Goal: Task Accomplishment & Management: Manage account settings

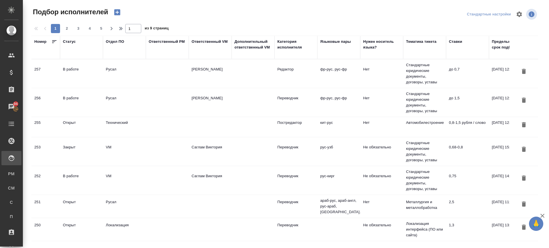
click at [371, 125] on td "Нет" at bounding box center [381, 127] width 43 height 20
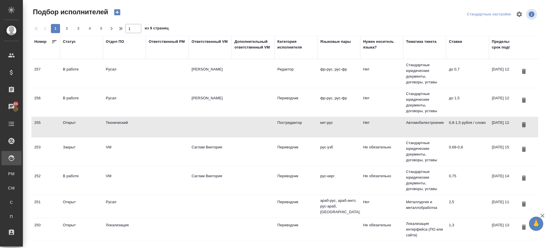
click at [76, 127] on td "Открыт" at bounding box center [81, 127] width 43 height 20
click at [67, 178] on div "В работе" at bounding box center [81, 176] width 37 height 6
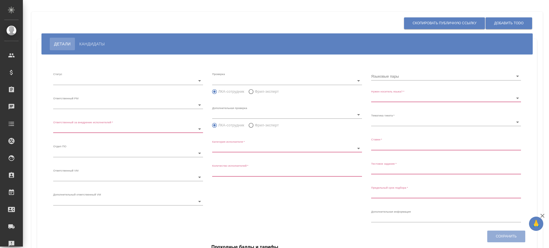
type input "open"
type input "61517a36bdcef73004358572"
type input "61517a36bdcef73004358576"
type input "tech"
type input "5cdde5cc52f0d77b7202c688"
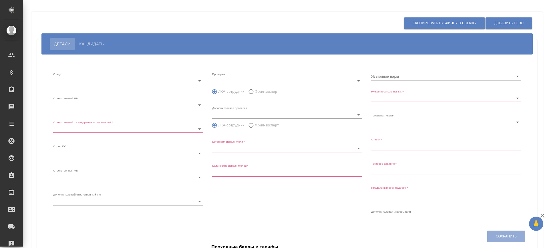
type input "Постредактор"
type input "2"
type input "Нет"
type input "5f647204b73bc97568ca66a7"
type input "0,8-1,5 рубля / слово"
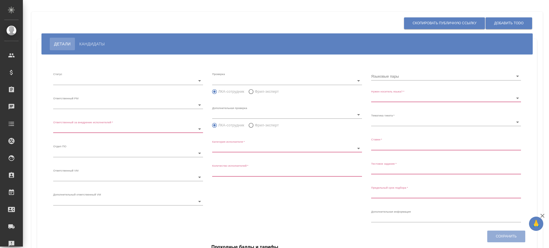
type input "2025.10.31 12:00:00"
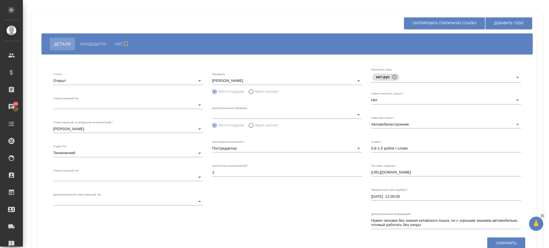
scroll to position [67, 0]
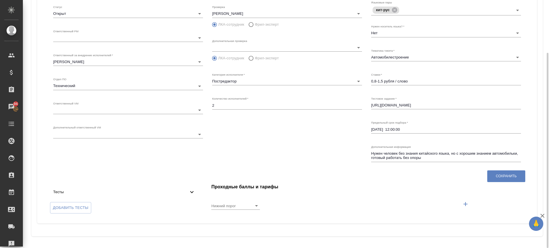
click at [191, 188] on div "Тесты" at bounding box center [124, 192] width 151 height 13
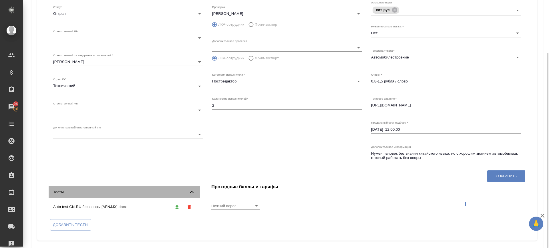
click at [191, 188] on div "Тесты" at bounding box center [124, 192] width 151 height 13
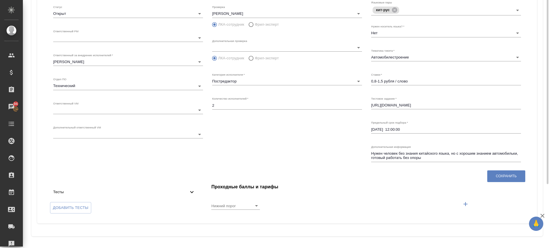
scroll to position [31, 0]
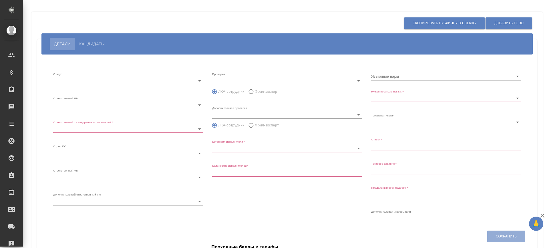
type input "inProgress"
type input "5c20d9dc6b20bf2f1105a5ae"
type input "66dea0ac5b8c3ac2dbf81924"
type input "vm"
type input "5c20d9dc6b20bf2f1105a5b1"
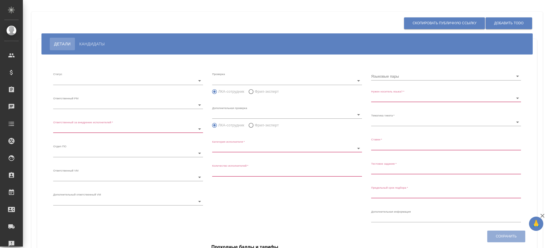
radio input "false"
radio input "true"
type input "60cb54ca22d3a05a4bfb9107"
type input "Переводчик"
type input "1"
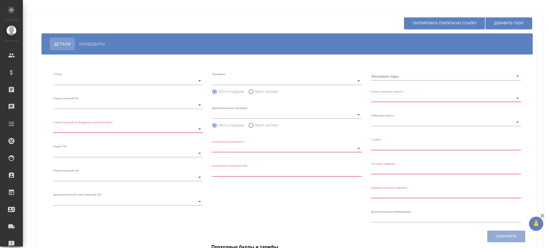
type input "Не обязательно"
type input "5f647205b73bc97568ca66bf"
type input "0,75"
type input "2025.08.31 14:32:00"
type input "8"
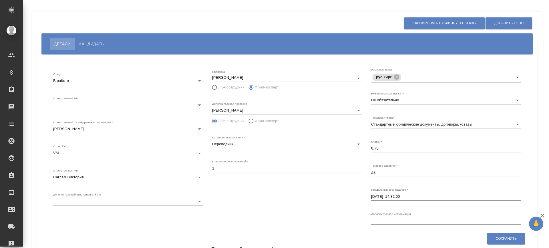
click at [90, 48] on button "Кандидаты" at bounding box center [92, 44] width 34 height 13
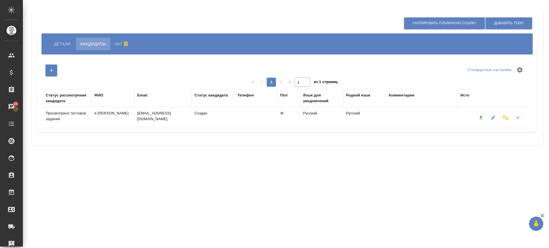
click at [79, 116] on td "Просмотрено тестовое задание" at bounding box center [67, 118] width 49 height 20
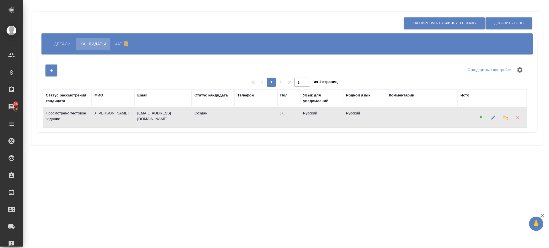
click at [79, 116] on td "Просмотрено тестовое задание" at bounding box center [67, 118] width 49 height 20
click at [491, 117] on icon "button" at bounding box center [492, 117] width 5 height 5
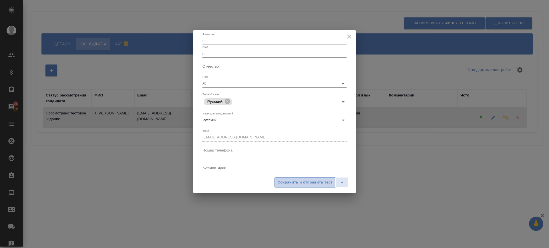
click at [293, 182] on span "Сохранить и отправить тест" at bounding box center [305, 182] width 55 height 7
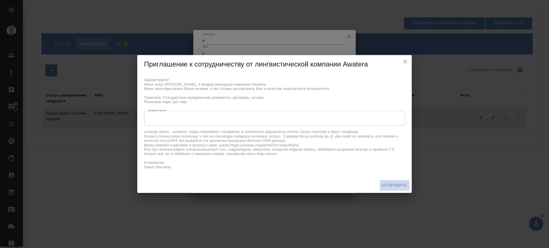
click at [395, 184] on span "Отправить" at bounding box center [394, 185] width 25 height 7
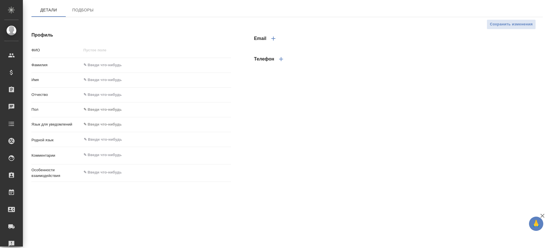
type input "я [PERSON_NAME]"
type input "я"
type input "[DEMOGRAPHIC_DATA]"
type input "RU"
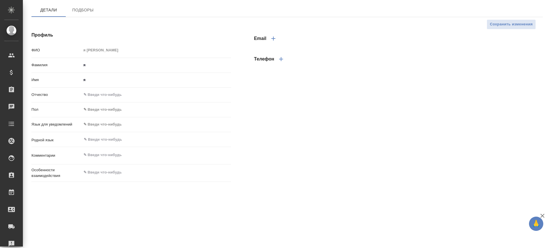
select select "RU"
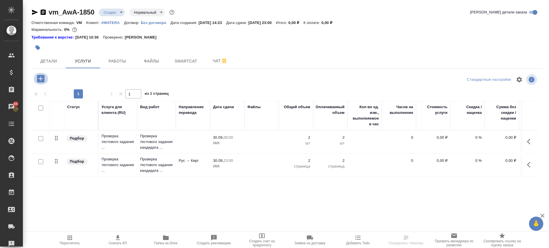
click at [39, 77] on icon "button" at bounding box center [40, 78] width 7 height 7
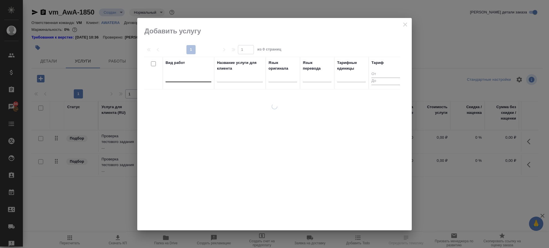
click at [200, 79] on div at bounding box center [188, 76] width 46 height 8
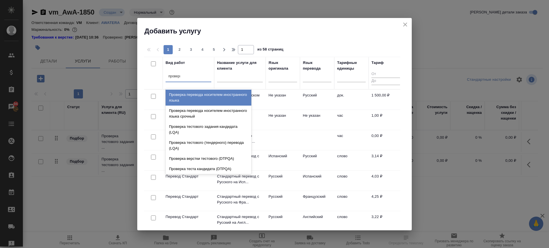
type input "проверка"
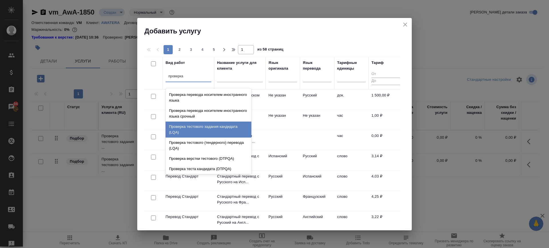
click at [217, 133] on div "Проверка тестового задания кандидата (LQA)" at bounding box center [208, 130] width 86 height 16
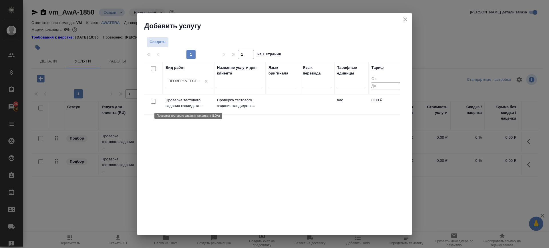
click at [180, 101] on p "Проверка тестового задания кандидата ..." at bounding box center [188, 102] width 46 height 11
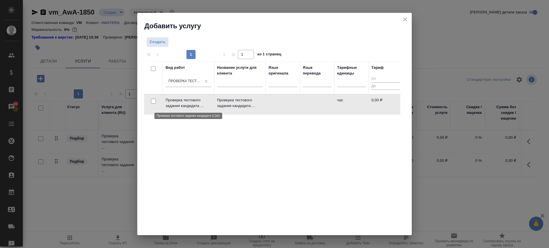
click at [180, 101] on p "Проверка тестового задания кандидата ..." at bounding box center [188, 102] width 46 height 11
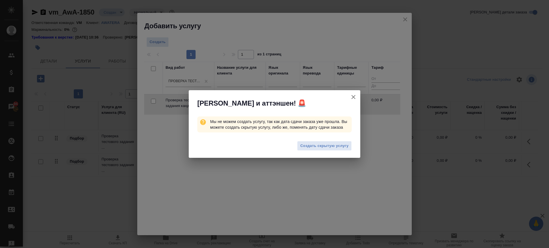
click at [353, 97] on icon "button" at bounding box center [353, 97] width 7 height 7
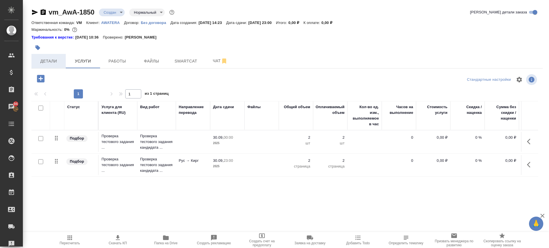
click at [46, 62] on span "Детали" at bounding box center [48, 61] width 27 height 7
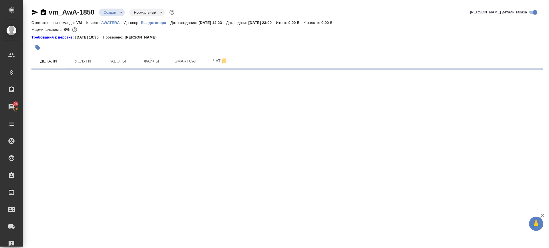
select select "RU"
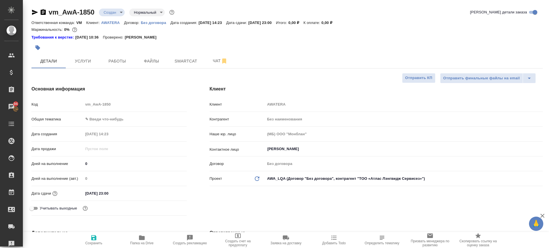
type textarea "x"
click at [99, 195] on input "30.09.2025 23:00" at bounding box center [108, 193] width 50 height 8
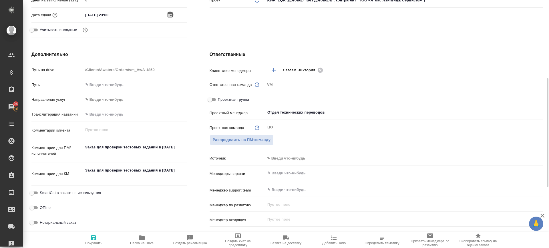
click at [169, 15] on icon "button" at bounding box center [170, 14] width 7 height 7
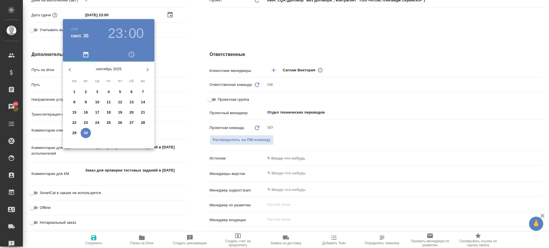
click at [146, 69] on icon "button" at bounding box center [147, 69] width 7 height 7
click at [109, 101] on p "9" at bounding box center [108, 102] width 2 height 6
type input "09.10.2025 23:00"
type textarea "x"
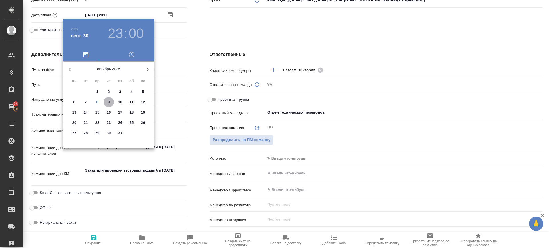
type textarea "x"
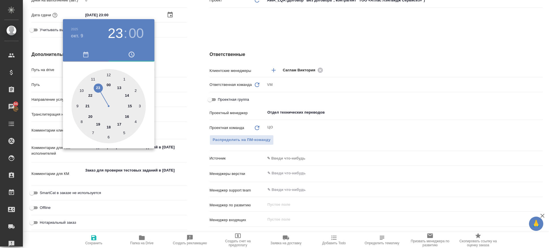
click at [106, 87] on div at bounding box center [108, 106] width 74 height 74
type input "09.10.2025 00:00"
type textarea "x"
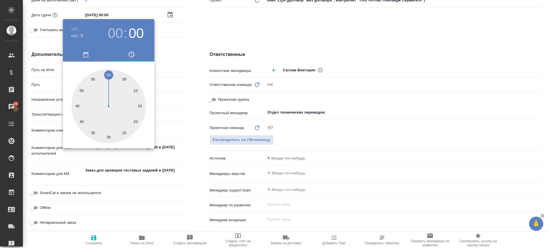
click at [110, 79] on div at bounding box center [108, 106] width 74 height 74
type input "09.10.2025 00:01"
type textarea "x"
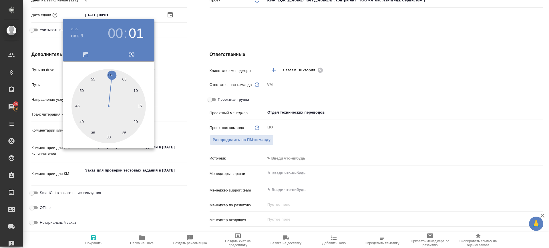
click at [109, 79] on div at bounding box center [108, 106] width 74 height 74
type input "09.10.2025 00:00"
type textarea "x"
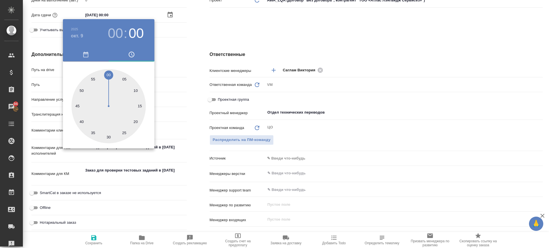
click at [179, 33] on div at bounding box center [274, 124] width 549 height 248
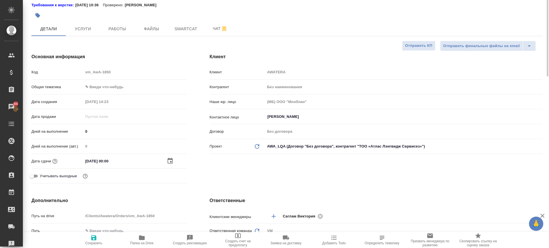
scroll to position [0, 0]
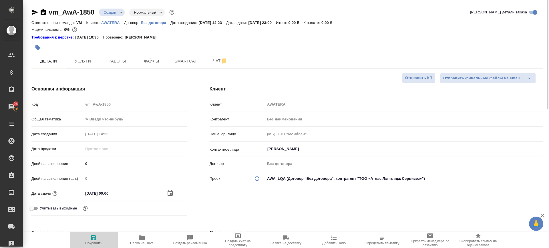
click at [100, 242] on span "Сохранить" at bounding box center [93, 244] width 17 height 4
type textarea "x"
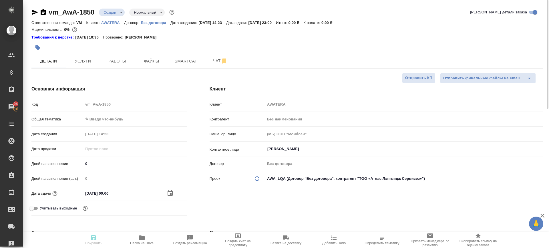
type textarea "x"
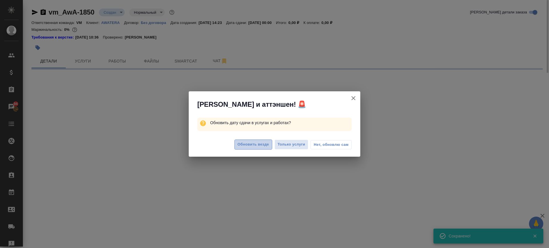
click at [260, 145] on span "Обновить везде" at bounding box center [253, 144] width 31 height 7
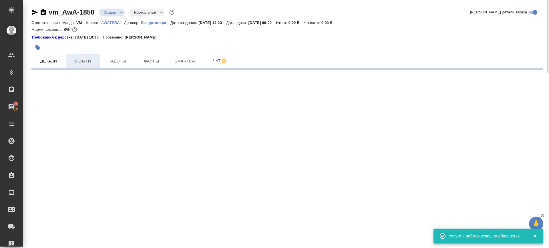
select select "RU"
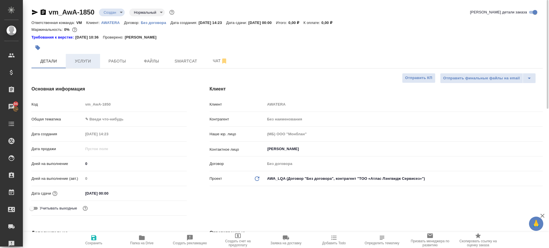
type textarea "x"
click at [82, 65] on button "Услуги" at bounding box center [83, 61] width 34 height 14
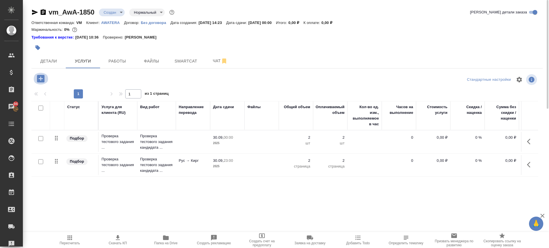
click at [38, 80] on icon "button" at bounding box center [40, 78] width 7 height 7
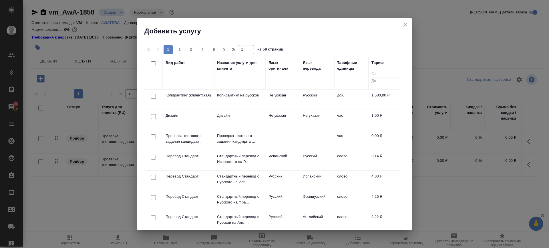
click at [408, 23] on icon "close" at bounding box center [405, 24] width 7 height 7
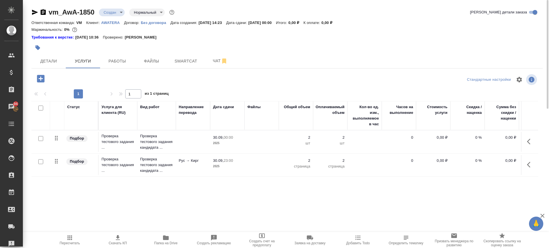
scroll to position [0, 32]
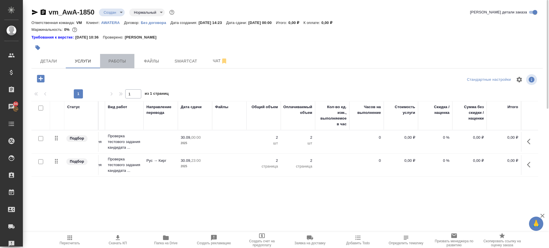
click at [112, 59] on span "Работы" at bounding box center [116, 61] width 27 height 7
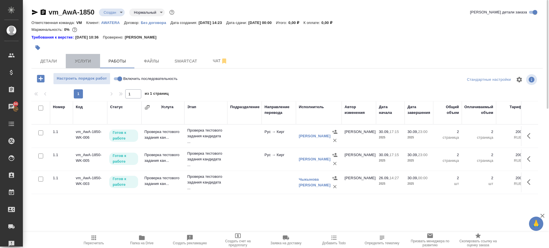
click at [86, 61] on span "Услуги" at bounding box center [82, 61] width 27 height 7
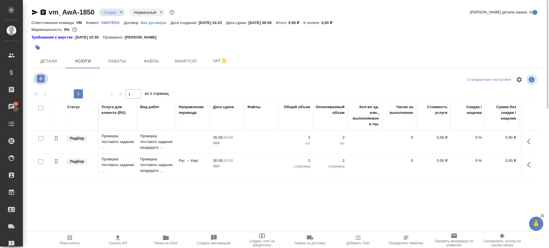
click at [41, 80] on icon "button" at bounding box center [41, 79] width 10 height 10
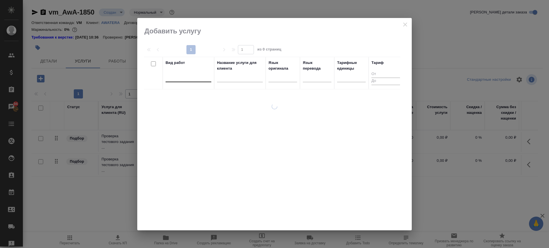
click at [195, 76] on div at bounding box center [188, 76] width 46 height 8
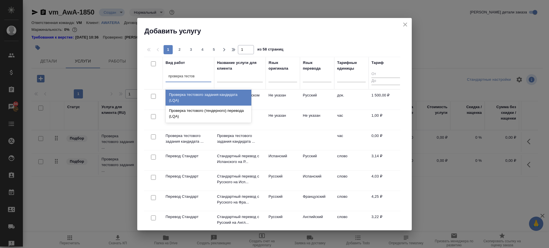
type input "проверка тестово"
click at [209, 97] on div "Проверка тестового задания кандидата (LQA)" at bounding box center [208, 98] width 86 height 16
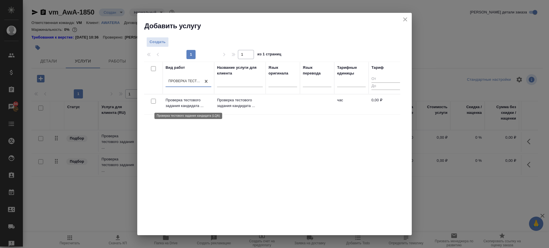
click at [181, 102] on p "Проверка тестового задания кандидата ..." at bounding box center [188, 102] width 46 height 11
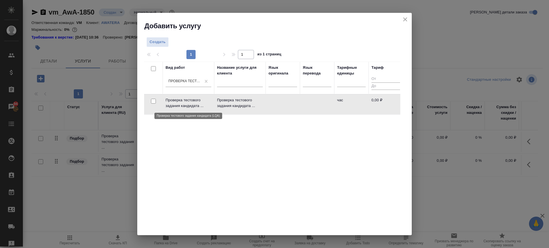
click at [181, 102] on p "Проверка тестового задания кандидата ..." at bounding box center [188, 102] width 46 height 11
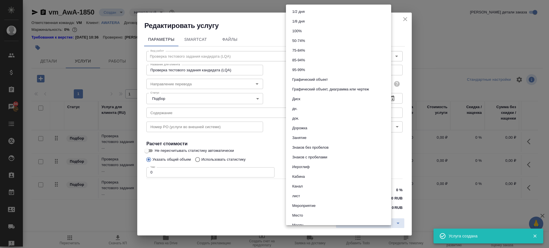
click at [322, 88] on body "🙏 .cls-1 fill:#fff; AWATERA Саглам Виктория v.saglam Клиенты Спецификации Заказ…" at bounding box center [274, 124] width 549 height 248
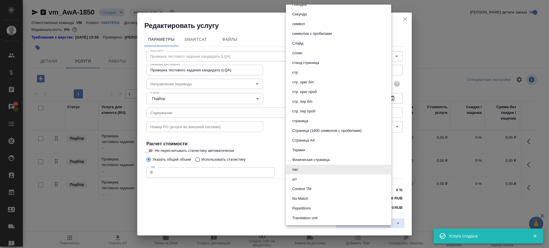
click at [307, 181] on li "шт" at bounding box center [338, 180] width 105 height 10
type input "5a8b1489cc6b4906c91bfdc1"
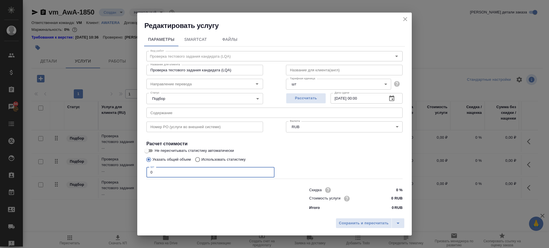
drag, startPoint x: 176, startPoint y: 176, endPoint x: 129, endPoint y: 182, distance: 48.1
click at [129, 182] on div "Редактировать услугу Параметры SmartCat Файлы Вид работ Проверка тестового зада…" at bounding box center [274, 124] width 549 height 248
type input "1"
click at [348, 222] on span "Сохранить и пересчитать" at bounding box center [364, 223] width 50 height 7
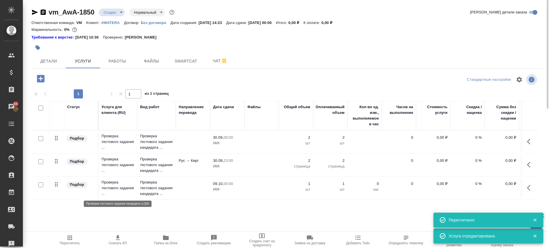
click at [131, 188] on p "Проверка тестового задания ..." at bounding box center [117, 188] width 33 height 17
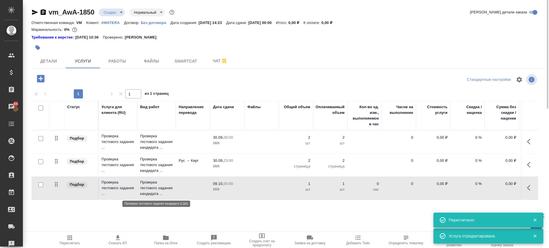
click at [167, 187] on p "Проверка тестового задания кандидата ..." at bounding box center [156, 188] width 33 height 17
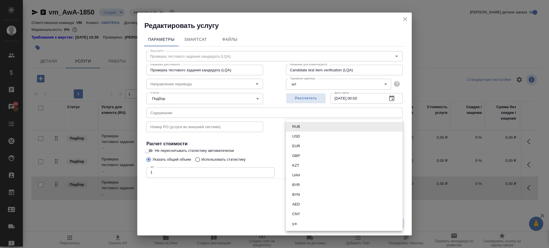
click at [294, 128] on body "🙏 .cls-1 fill:#fff; AWATERA Саглам Виктория v.saglam Клиенты Спецификации Заказ…" at bounding box center [274, 124] width 549 height 248
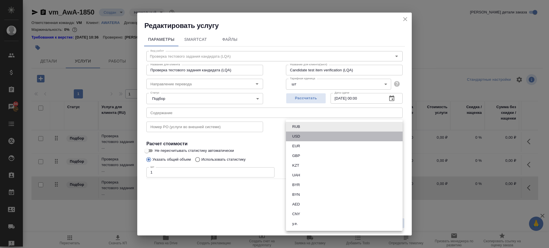
click at [297, 134] on button "USD" at bounding box center [295, 136] width 11 height 6
type input "USD"
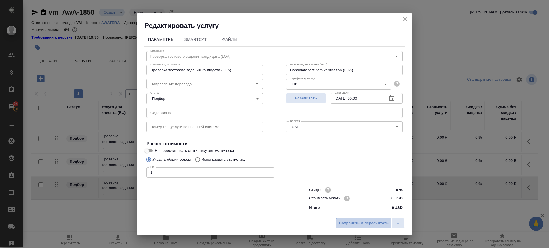
click at [358, 226] on span "Сохранить и пересчитать" at bounding box center [364, 223] width 50 height 7
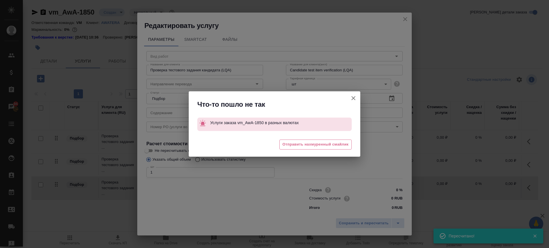
type input "Проверка тестового задания кандидата (LQA)"
click at [355, 97] on icon "button" at bounding box center [353, 98] width 7 height 7
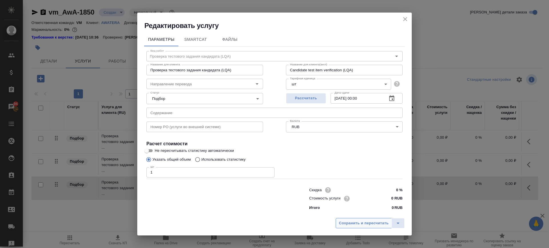
click at [366, 224] on span "Сохранить и пересчитать" at bounding box center [364, 223] width 50 height 7
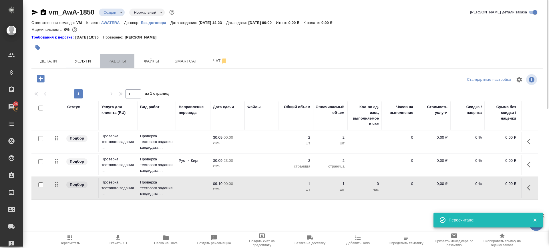
click at [122, 61] on span "Работы" at bounding box center [116, 61] width 27 height 7
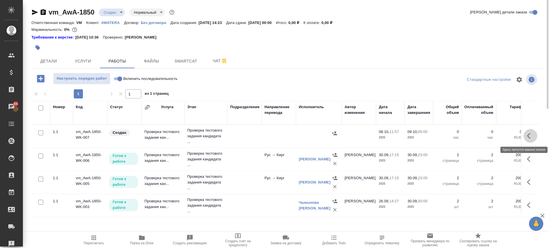
click at [526, 137] on button "button" at bounding box center [530, 136] width 14 height 14
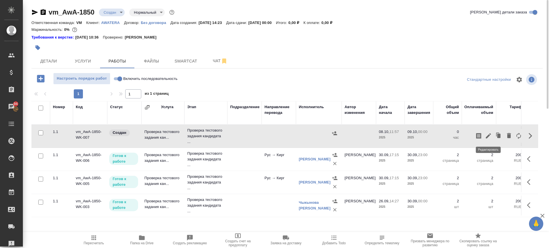
click at [489, 135] on icon "button" at bounding box center [488, 135] width 5 height 5
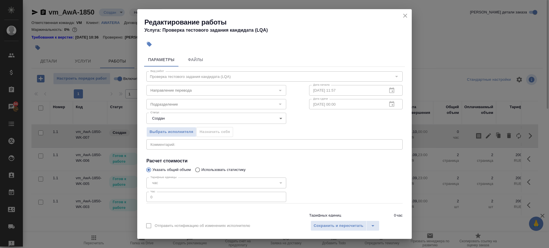
click at [186, 117] on body "🙏 .cls-1 fill:#fff; AWATERA Саглам Виктория v.saglam Клиенты Спецификации Заказ…" at bounding box center [274, 124] width 549 height 248
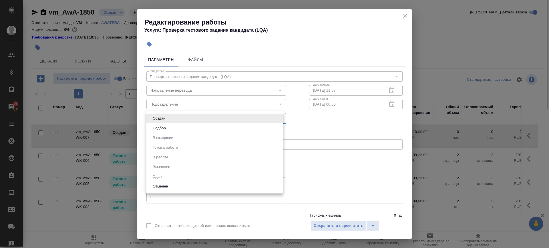
click at [362, 159] on div at bounding box center [274, 124] width 549 height 248
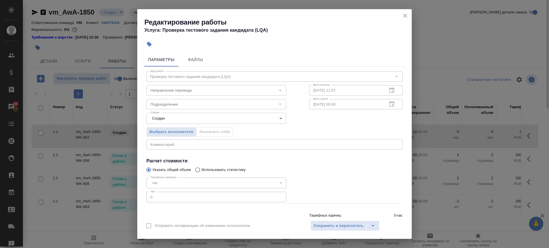
drag, startPoint x: 160, startPoint y: 183, endPoint x: 290, endPoint y: 114, distance: 146.8
click at [161, 183] on div "час" at bounding box center [216, 183] width 140 height 11
click at [406, 16] on icon "close" at bounding box center [405, 15] width 7 height 7
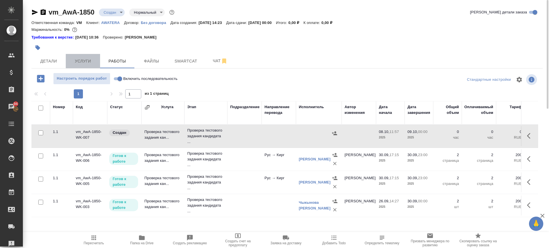
click at [82, 64] on span "Услуги" at bounding box center [82, 61] width 27 height 7
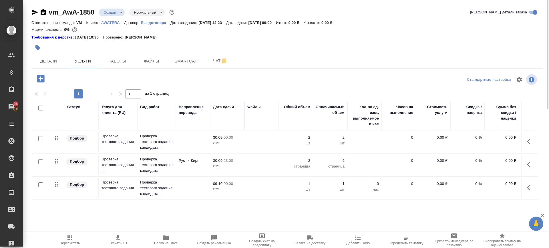
click at [526, 186] on button "button" at bounding box center [530, 188] width 14 height 14
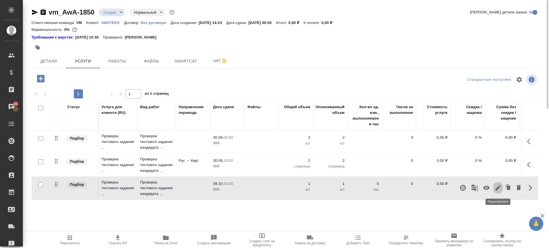
click at [496, 189] on icon "button" at bounding box center [497, 187] width 5 height 5
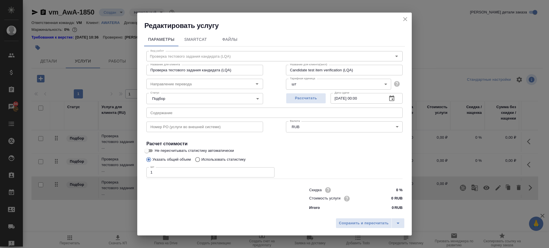
click at [379, 217] on div "Сохранить и пересчитать" at bounding box center [274, 225] width 274 height 20
click at [356, 223] on span "Сохранить и пересчитать" at bounding box center [364, 223] width 50 height 7
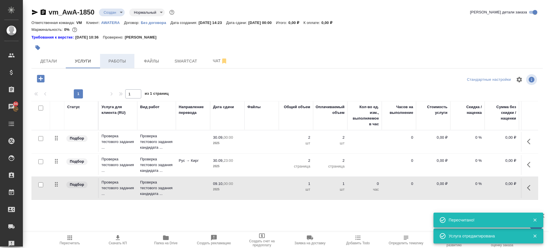
click at [120, 61] on span "Работы" at bounding box center [116, 61] width 27 height 7
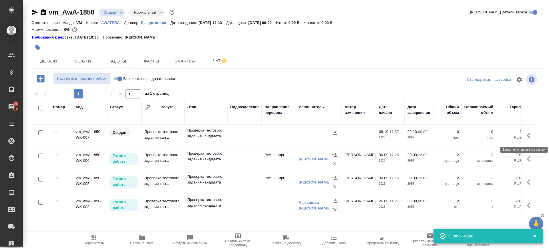
click at [527, 137] on icon "button" at bounding box center [530, 136] width 7 height 7
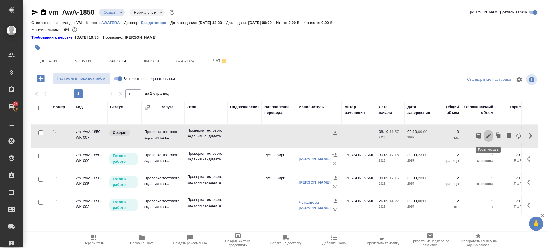
click at [486, 137] on icon "button" at bounding box center [488, 135] width 5 height 5
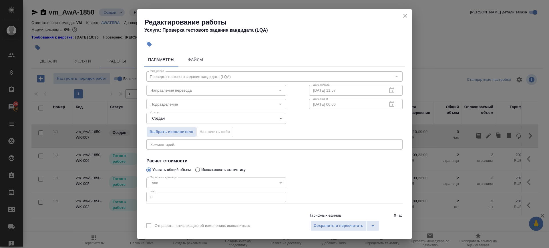
click at [175, 178] on div "Тарифные единицы час 5a8b1489cc6b4906c91bfd93 Тарифные единицы" at bounding box center [216, 183] width 140 height 11
click at [172, 132] on span "Выбрать исполнителя" at bounding box center [171, 132] width 44 height 7
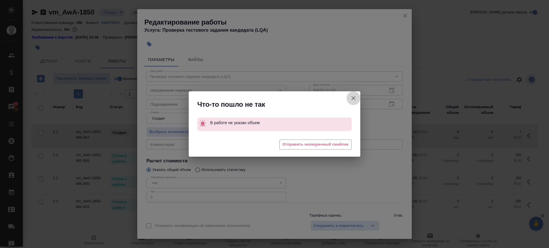
drag, startPoint x: 352, startPoint y: 97, endPoint x: 384, endPoint y: 49, distance: 57.8
click at [352, 97] on icon "button" at bounding box center [353, 98] width 4 height 4
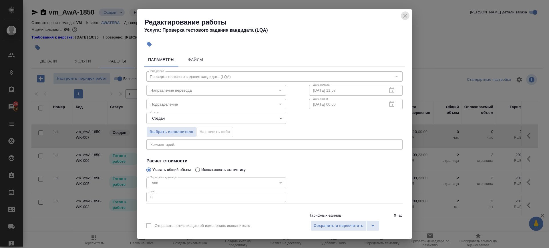
click at [404, 13] on icon "close" at bounding box center [405, 15] width 7 height 7
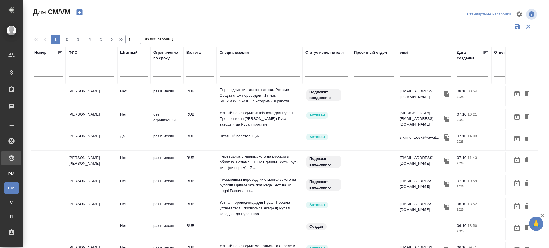
click at [76, 73] on input "text" at bounding box center [92, 73] width 46 height 7
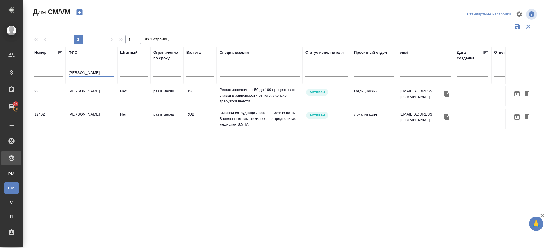
click at [80, 94] on td "Меликова Эльмира Магеррамовна" at bounding box center [91, 96] width 51 height 20
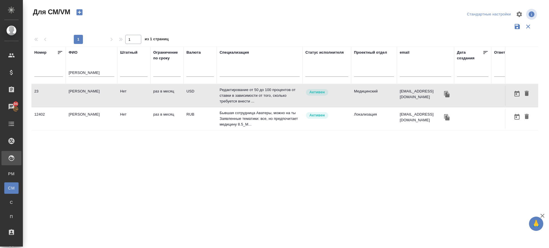
click at [80, 94] on td "Меликова Эльмира Магеррамовна" at bounding box center [91, 96] width 51 height 20
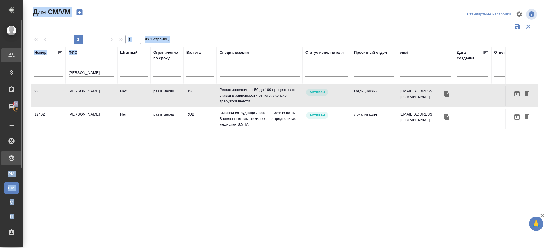
drag, startPoint x: 92, startPoint y: 69, endPoint x: 1, endPoint y: 55, distance: 92.8
click at [1, 55] on div ".cls-1 fill:#fff; AWATERA Саглам Виктория v.saglam Клиенты Спецификации Заказы …" at bounding box center [274, 124] width 549 height 248
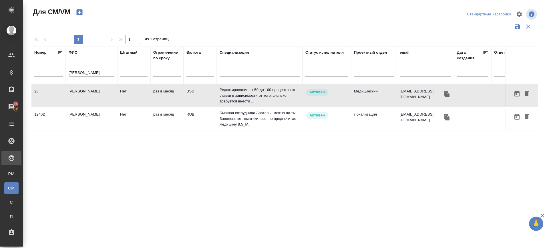
drag, startPoint x: 102, startPoint y: 78, endPoint x: 85, endPoint y: 75, distance: 18.0
click at [101, 79] on div "меликова" at bounding box center [92, 74] width 46 height 14
drag, startPoint x: 93, startPoint y: 76, endPoint x: 49, endPoint y: 77, distance: 43.8
click at [49, 77] on tr "Номер ФИО меликова Штатный Ограничение по сроку Валюта Специализация Статус исп…" at bounding box center [336, 65] width 610 height 37
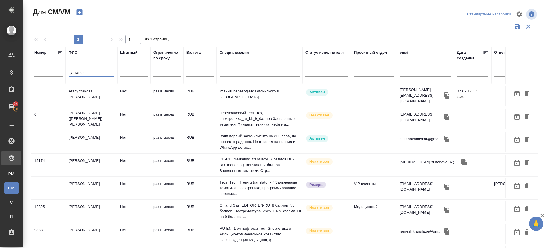
type input "султанов"
click at [89, 140] on td "Султанов Абдыкар Мурзахалилович" at bounding box center [91, 142] width 51 height 20
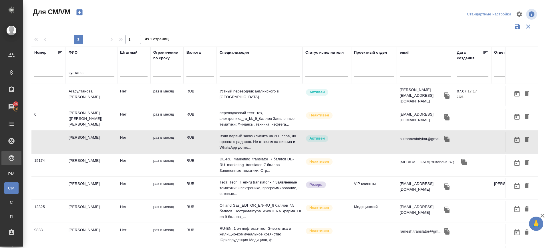
click at [89, 140] on td "Султанов Абдыкар Мурзахалилович" at bounding box center [91, 142] width 51 height 20
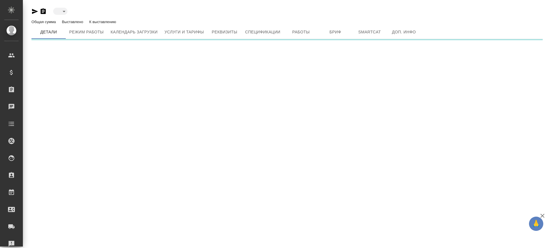
type input "active"
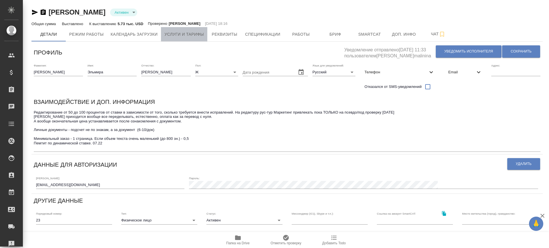
click at [187, 34] on span "Услуги и тарифы" at bounding box center [183, 34] width 39 height 7
type input ". SmartCAT"
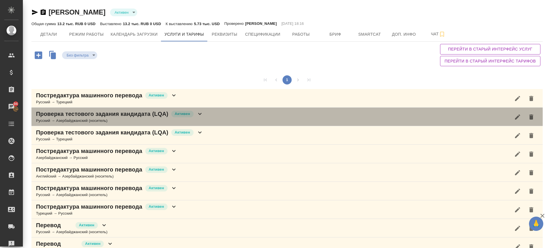
click at [196, 116] on div "Проверка тестового задания кандидата (LQA) Активен" at bounding box center [119, 114] width 167 height 8
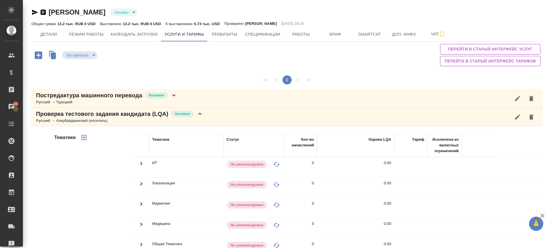
scroll to position [179, 0]
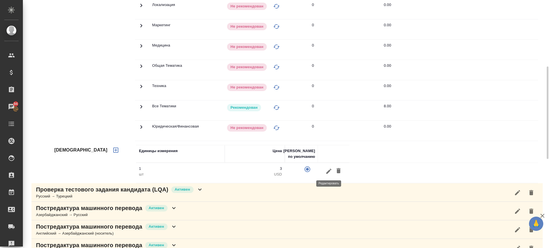
click at [328, 168] on icon "button" at bounding box center [328, 171] width 7 height 7
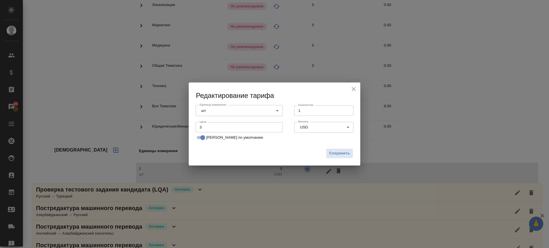
drag, startPoint x: 197, startPoint y: 129, endPoint x: 179, endPoint y: 129, distance: 18.6
click at [179, 129] on div "Редактирование тарифа Единица измерения шт 5a8b1489cc6b4906c91bfdc1 Единица изм…" at bounding box center [274, 124] width 549 height 248
type input "250"
click at [311, 127] on body "🙏 .cls-1 fill:#fff; AWATERA Саглам Виктория v.saglam Клиенты Спецификации Заказ…" at bounding box center [274, 124] width 549 height 248
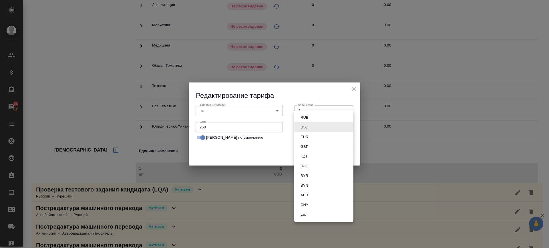
click at [308, 117] on button "RUB" at bounding box center [304, 118] width 11 height 6
type input "RUB"
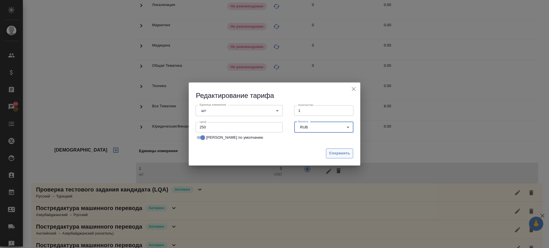
click at [341, 155] on span "Сохранить" at bounding box center [339, 153] width 21 height 7
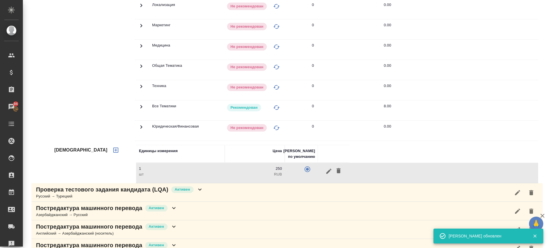
scroll to position [0, 0]
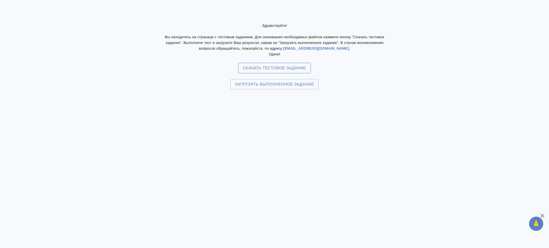
click at [276, 71] on span "Скачать тестовое задание" at bounding box center [274, 68] width 63 height 7
click at [276, 84] on span "Загрузить выполненное задание" at bounding box center [274, 84] width 79 height 7
click at [0, 0] on input "Загрузить выполненное задание" at bounding box center [0, 0] width 0 height 0
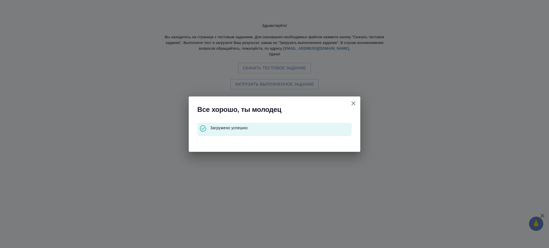
click at [351, 102] on icon "button" at bounding box center [353, 103] width 7 height 7
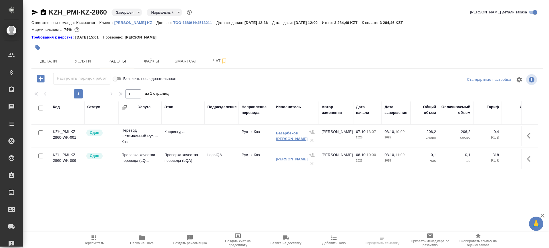
click at [285, 137] on link "Базарбеков [PERSON_NAME]" at bounding box center [292, 136] width 32 height 10
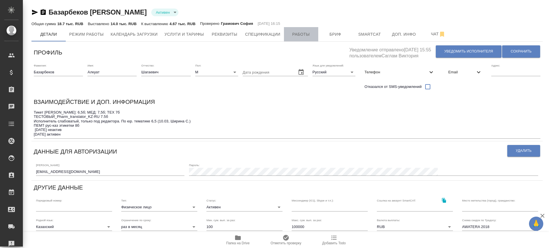
click at [306, 34] on span "Работы" at bounding box center [300, 34] width 27 height 7
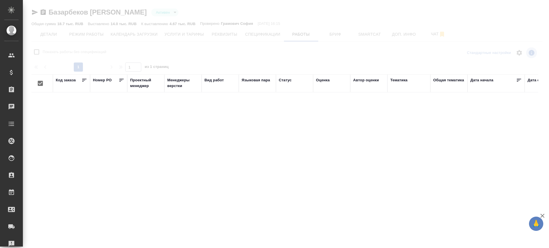
checkbox input "false"
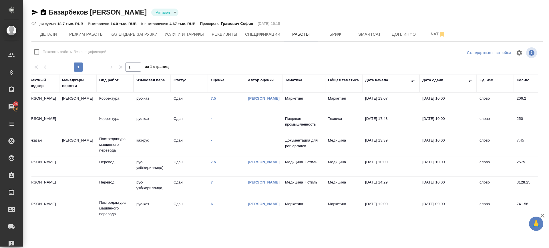
scroll to position [0, 119]
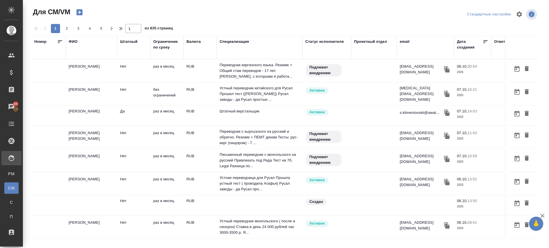
click at [70, 72] on td "[PERSON_NAME]" at bounding box center [91, 71] width 51 height 20
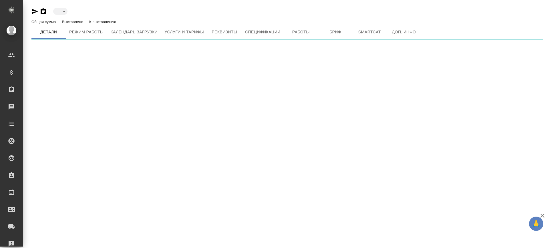
type input "toBeImplemented"
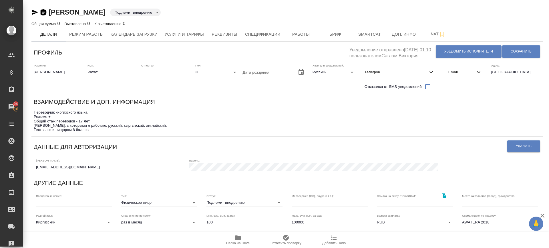
click at [41, 10] on icon "button" at bounding box center [43, 12] width 5 height 6
click at [336, 36] on span "Бриф" at bounding box center [335, 34] width 27 height 7
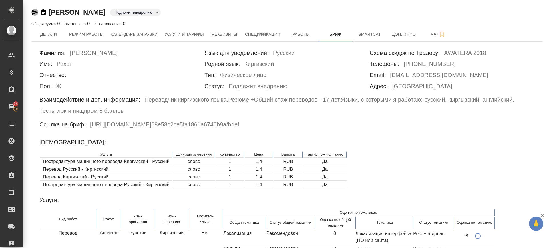
click at [35, 13] on icon "button" at bounding box center [35, 12] width 6 height 5
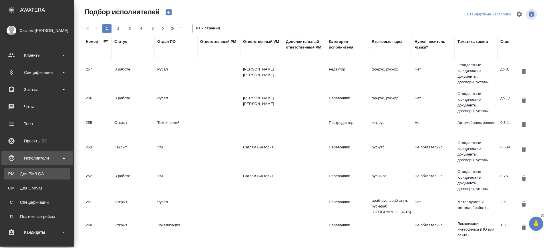
click at [35, 174] on div "Для PM/LQA" at bounding box center [37, 174] width 60 height 6
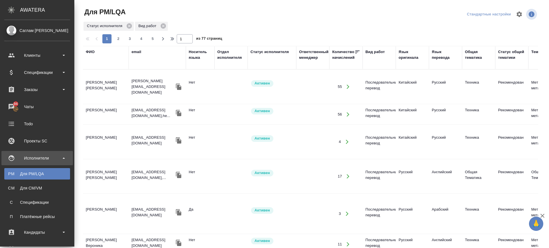
click at [42, 171] on div "Для PM/LQA" at bounding box center [37, 174] width 60 height 6
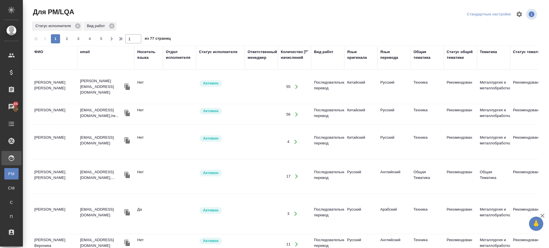
click at [324, 53] on div "Вид работ" at bounding box center [323, 52] width 19 height 6
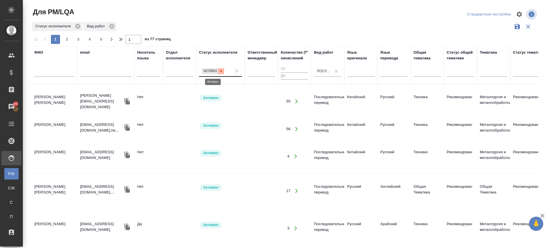
click at [223, 71] on div at bounding box center [221, 71] width 6 height 6
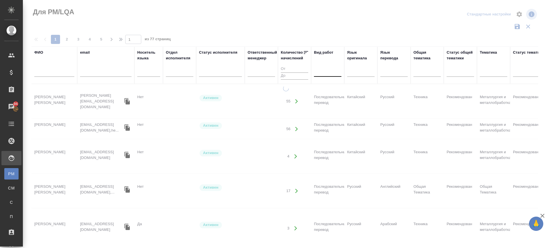
click at [322, 72] on div at bounding box center [327, 71] width 27 height 8
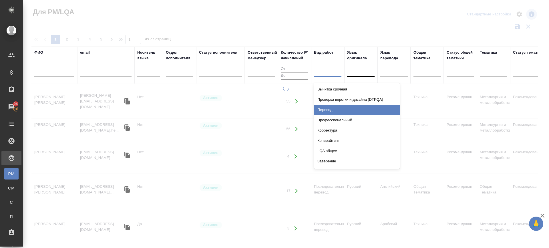
click at [330, 106] on div "Перевод" at bounding box center [357, 110] width 86 height 10
click at [357, 70] on div at bounding box center [360, 71] width 27 height 8
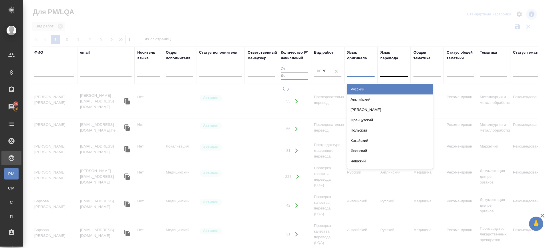
click at [360, 88] on div "Русский" at bounding box center [390, 89] width 86 height 10
click at [389, 69] on div at bounding box center [393, 71] width 27 height 8
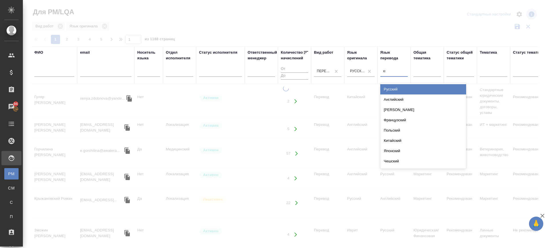
type input "кирг"
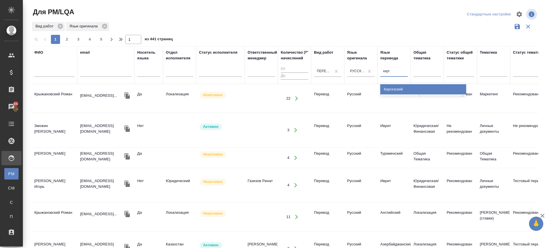
click at [404, 88] on div "Киргизский" at bounding box center [423, 89] width 86 height 10
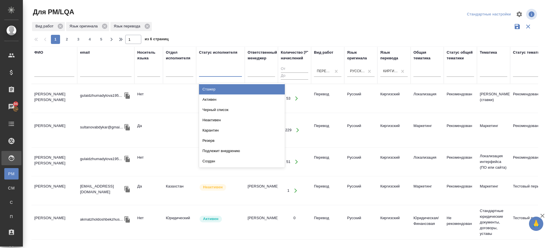
click at [217, 73] on div at bounding box center [220, 71] width 43 height 8
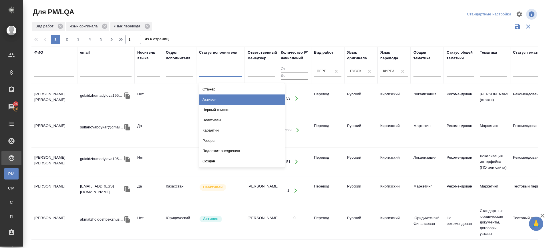
click at [222, 96] on div "Активен" at bounding box center [242, 100] width 86 height 10
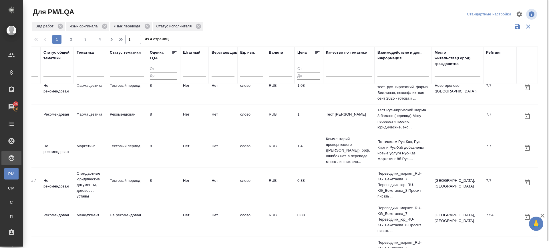
scroll to position [569, 414]
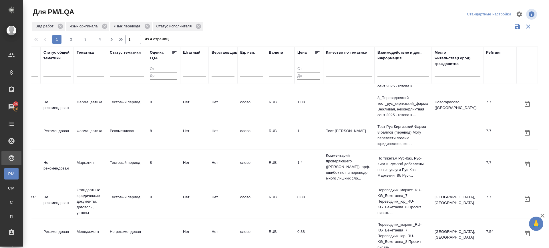
drag, startPoint x: 316, startPoint y: 246, endPoint x: 254, endPoint y: 213, distance: 70.1
click at [277, 244] on tr "Бекетаева Рахат Суюнбаевна cinderella1311@mail.ru Нет Юридический Активен Зайду…" at bounding box center [82, 236] width 909 height 35
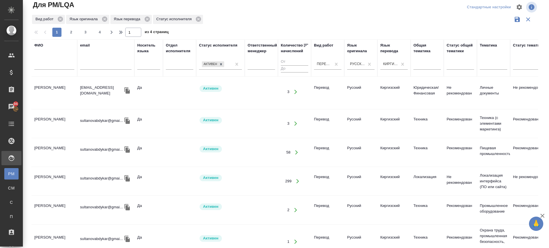
scroll to position [0, 0]
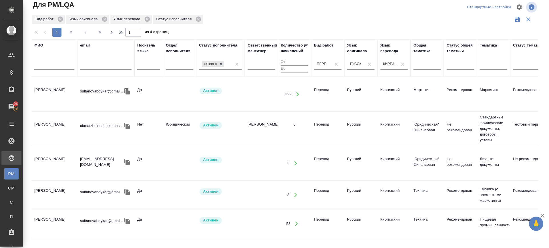
click at [50, 162] on td "Аширова Алтынай" at bounding box center [54, 163] width 46 height 20
click at [50, 161] on td "Аширова Алтынай" at bounding box center [54, 163] width 46 height 20
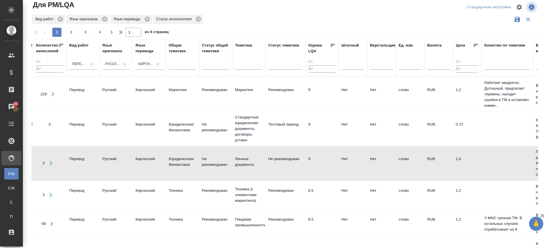
scroll to position [0, 247]
click at [464, 130] on td "0.72" at bounding box center [464, 129] width 29 height 20
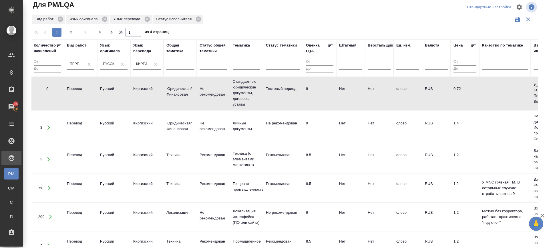
scroll to position [71, 247]
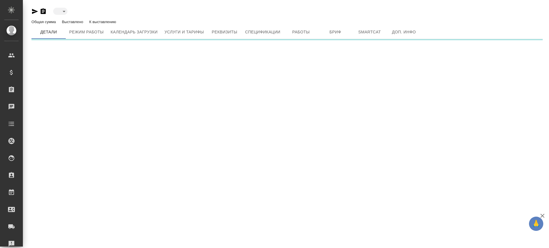
type input "active"
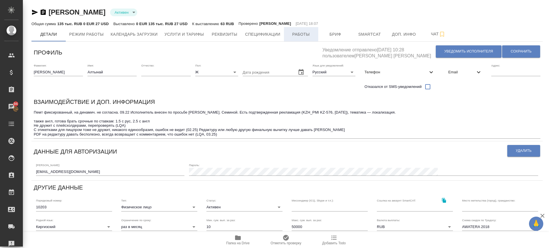
click at [307, 37] on span "Работы" at bounding box center [300, 34] width 27 height 7
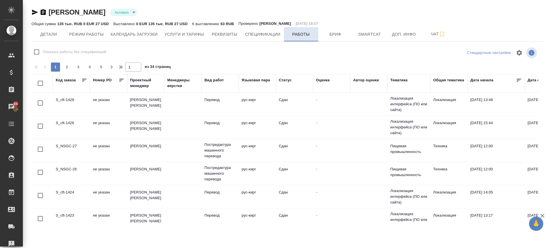
checkbox input "false"
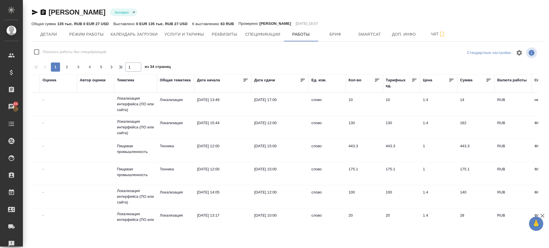
scroll to position [0, 264]
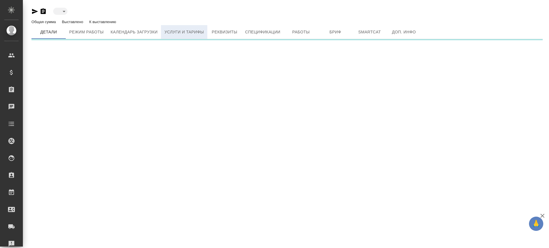
type input "toBeImplemented"
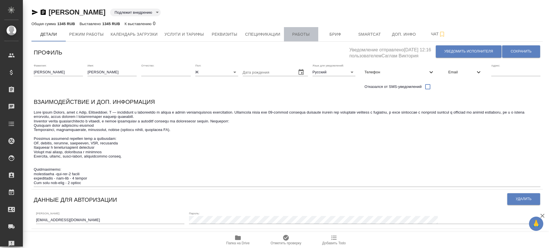
click at [299, 34] on span "Работы" at bounding box center [300, 34] width 27 height 7
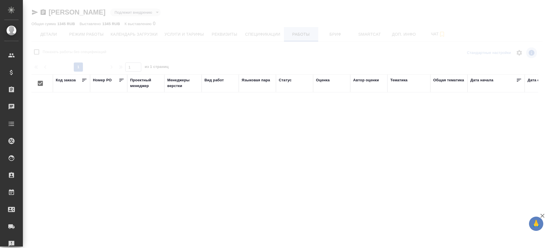
checkbox input "false"
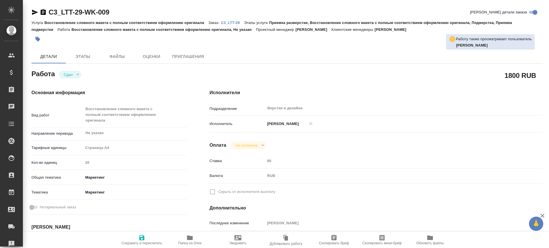
type textarea "x"
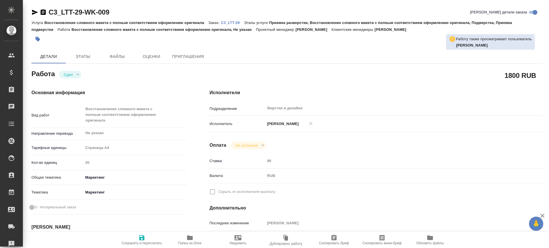
type textarea "x"
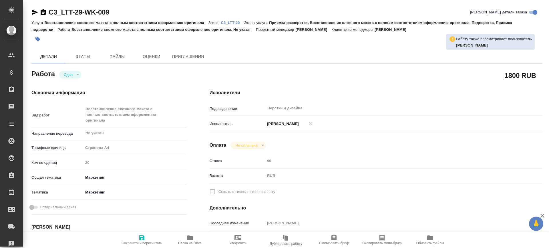
type textarea "x"
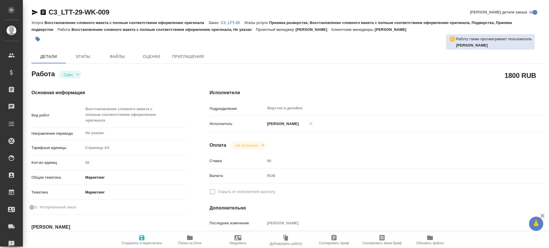
type textarea "x"
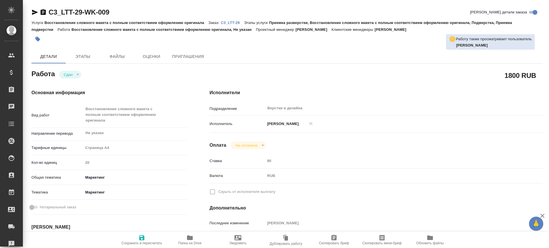
click at [282, 124] on p "[PERSON_NAME]" at bounding box center [282, 124] width 34 height 6
click at [283, 122] on p "[PERSON_NAME]" at bounding box center [282, 124] width 34 height 6
type textarea "x"
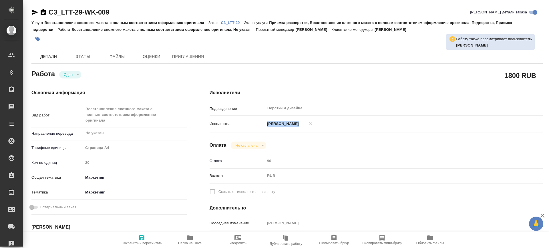
type textarea "x"
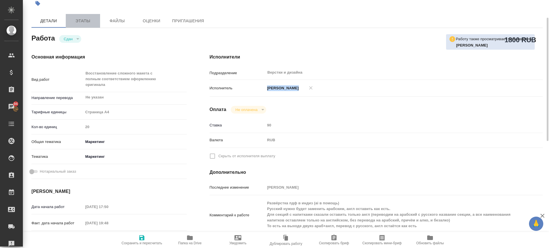
click at [87, 19] on span "Этапы" at bounding box center [82, 20] width 27 height 7
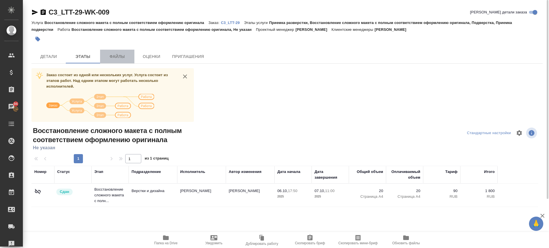
click at [114, 58] on span "Файлы" at bounding box center [116, 56] width 27 height 7
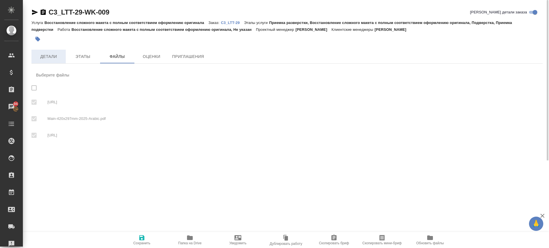
checkbox input "true"
click at [47, 53] on span "Детали" at bounding box center [48, 56] width 27 height 7
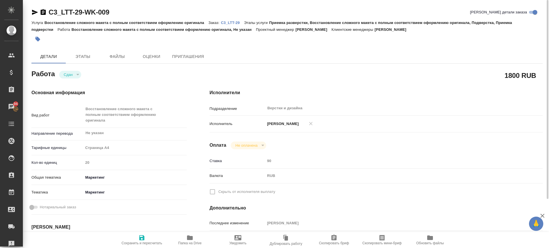
type textarea "x"
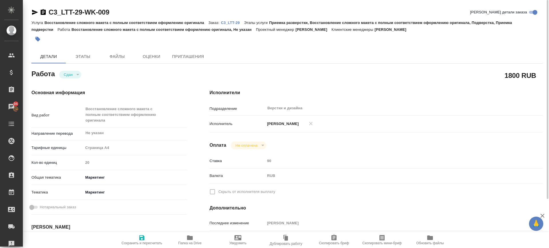
type textarea "x"
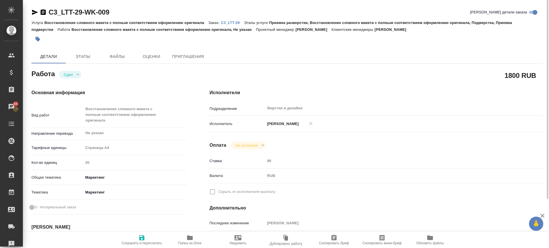
type textarea "x"
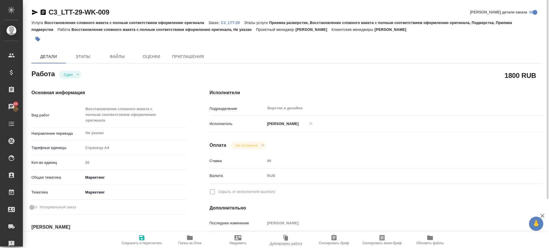
click at [279, 120] on div "[PERSON_NAME]" at bounding box center [390, 124] width 250 height 12
type textarea "x"
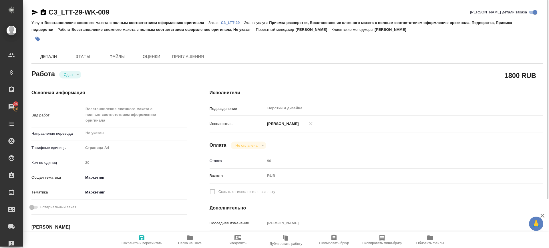
type textarea "x"
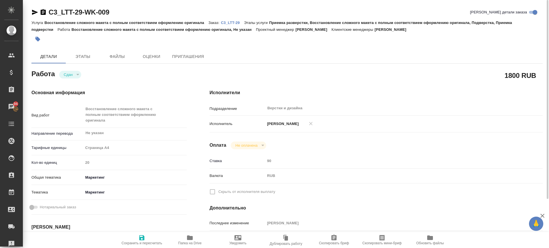
type textarea "x"
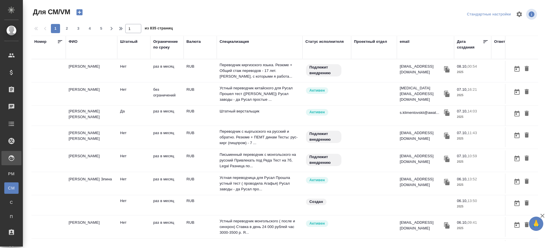
click at [76, 57] on th "ФИО" at bounding box center [91, 47] width 51 height 23
click at [74, 40] on div "ФИО" at bounding box center [73, 42] width 9 height 6
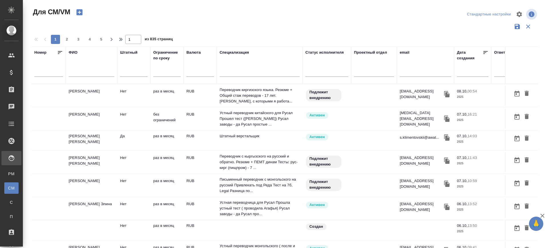
click at [78, 74] on input "text" at bounding box center [92, 73] width 46 height 7
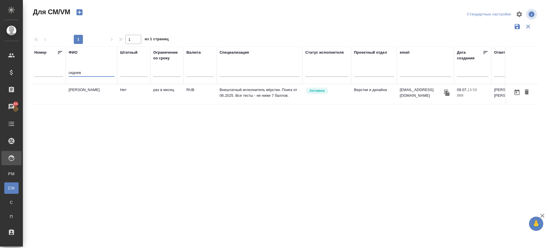
type input "сиднев"
click at [83, 89] on td "[PERSON_NAME]" at bounding box center [91, 94] width 51 height 20
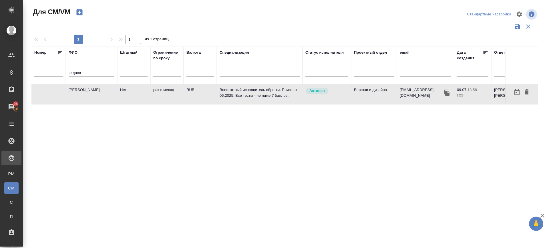
click at [83, 89] on td "[PERSON_NAME]" at bounding box center [91, 94] width 51 height 20
drag, startPoint x: 85, startPoint y: 71, endPoint x: 32, endPoint y: 75, distance: 53.9
click at [32, 75] on tr "Номер ФИО сиднев Штатный Ограничение по сроку Валюта Специализация Статус испол…" at bounding box center [336, 65] width 610 height 37
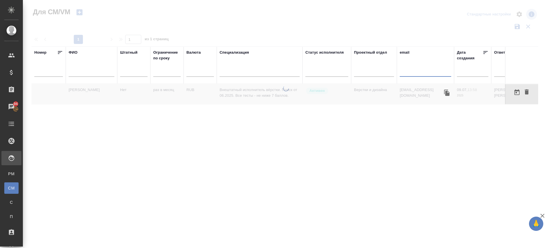
click at [414, 73] on input "text" at bounding box center [425, 73] width 51 height 7
paste input "cnjzq@mail.ru"
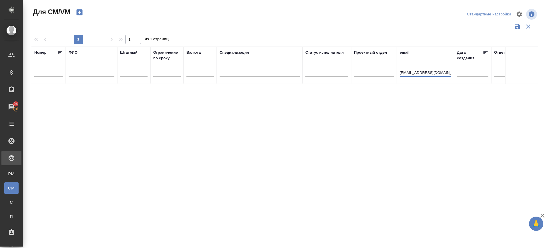
click at [401, 72] on input "cnjzq@mail.ru" at bounding box center [425, 73] width 51 height 7
drag, startPoint x: 405, startPoint y: 72, endPoint x: 402, endPoint y: 77, distance: 5.6
click at [403, 75] on input "njzq@mail.ru" at bounding box center [425, 73] width 51 height 7
drag, startPoint x: 422, startPoint y: 73, endPoint x: 363, endPoint y: 74, distance: 58.3
click at [363, 74] on tr "Номер ФИО Штатный Ограничение по сроку Валюта Специализация Статус исполнителя …" at bounding box center [336, 65] width 610 height 37
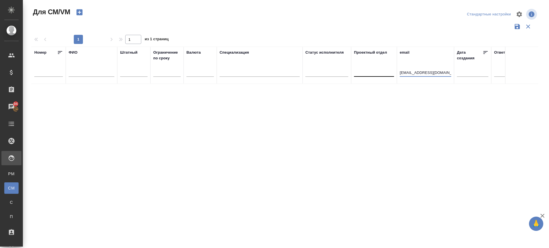
paste input "c"
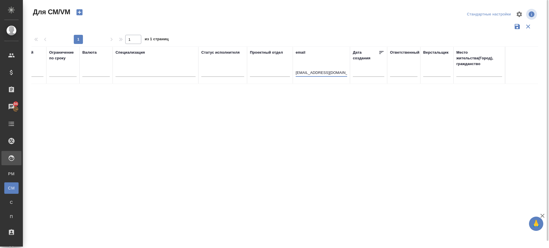
drag, startPoint x: 304, startPoint y: 73, endPoint x: 294, endPoint y: 104, distance: 32.3
click at [304, 74] on input "cnjzq@mail.ru" at bounding box center [321, 73] width 51 height 7
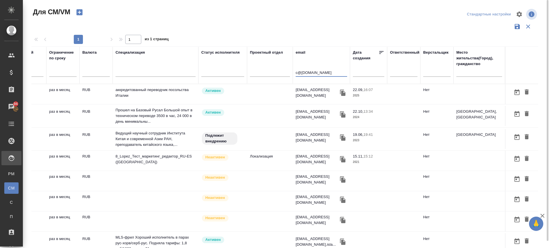
type input "c@mail.ru"
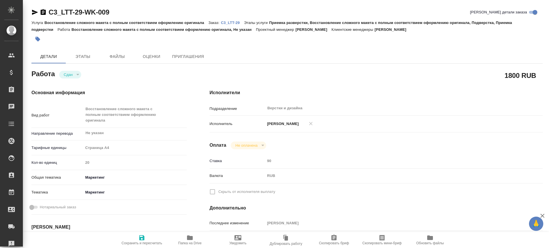
type textarea "x"
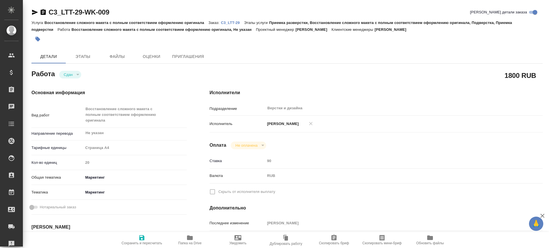
type textarea "x"
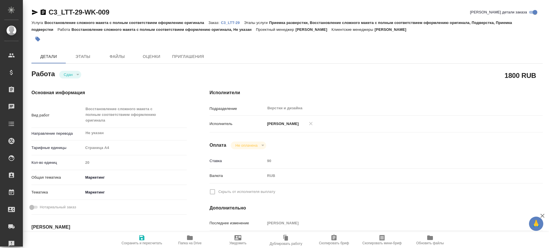
type textarea "x"
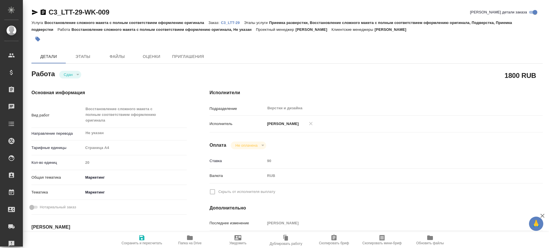
type textarea "x"
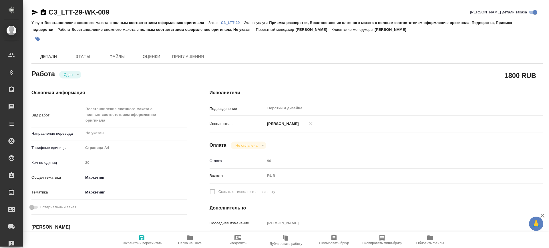
type textarea "x"
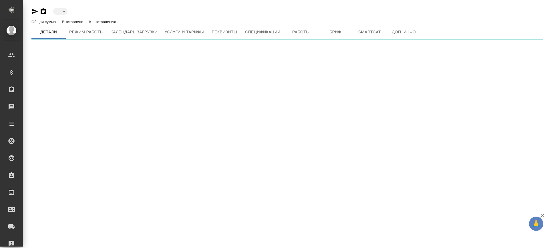
type input "active"
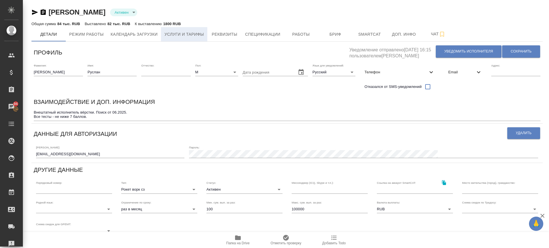
click at [184, 36] on span "Услуги и тарифы" at bounding box center [183, 34] width 39 height 7
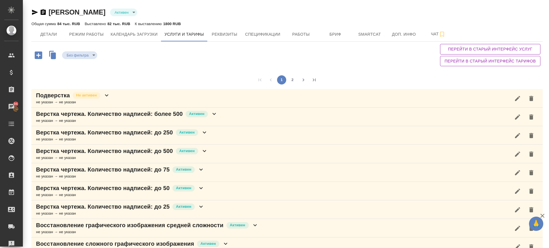
scroll to position [107, 0]
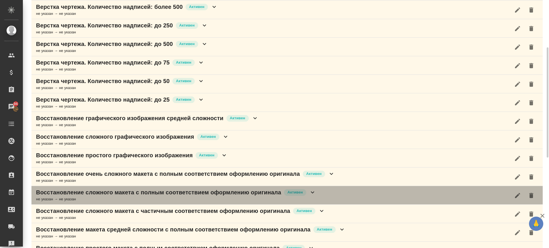
click at [321, 195] on div "Восстановление сложного макета с полным соответствием оформлению оригинала [PER…" at bounding box center [286, 195] width 511 height 19
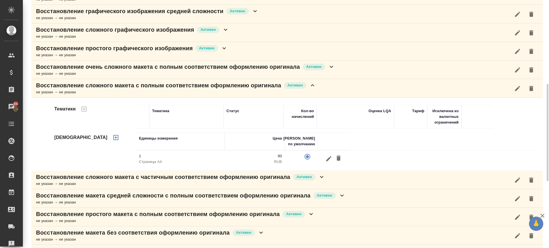
scroll to position [250, 0]
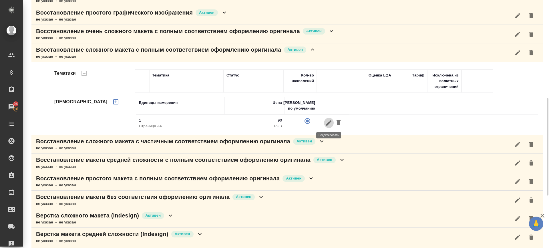
click at [324, 122] on button "button" at bounding box center [329, 123] width 10 height 11
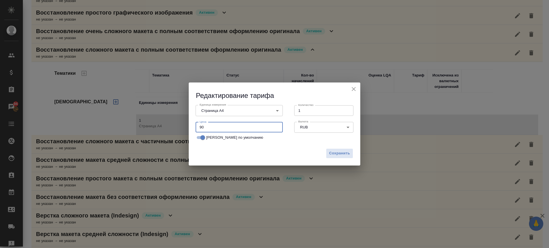
drag, startPoint x: 197, startPoint y: 126, endPoint x: 171, endPoint y: 126, distance: 25.7
click at [171, 126] on div "Редактирование тарифа Единица измерения Страница А4 5f036ec4e16dec2d6b59c8ff Ед…" at bounding box center [274, 124] width 549 height 248
type input "100"
click at [330, 149] on button "Сохранить" at bounding box center [339, 154] width 27 height 10
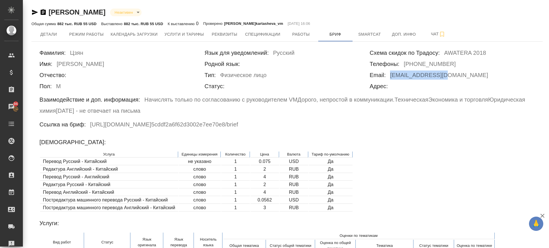
drag, startPoint x: 448, startPoint y: 75, endPoint x: 390, endPoint y: 76, distance: 58.0
click at [390, 76] on div "Email: [EMAIL_ADDRESS][DOMAIN_NAME]" at bounding box center [452, 76] width 165 height 11
copy h6 "[EMAIL_ADDRESS][DOMAIN_NAME]"
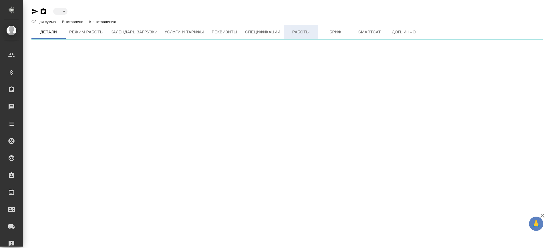
type input "active"
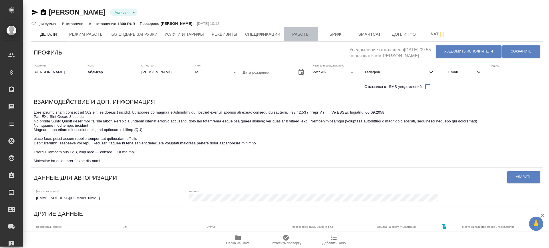
click at [304, 33] on span "Работы" at bounding box center [300, 34] width 27 height 7
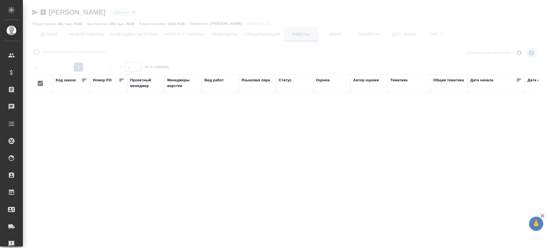
checkbox input "false"
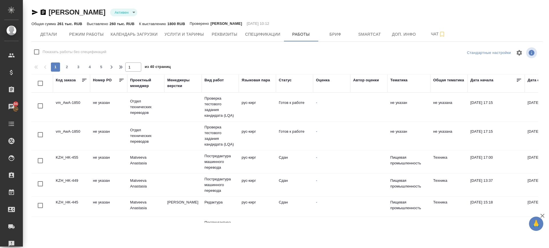
click at [76, 130] on td "vm_AwA-1850" at bounding box center [71, 136] width 37 height 20
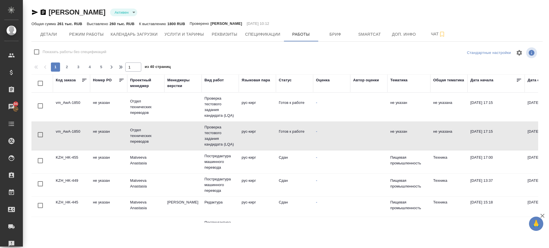
click at [76, 130] on td "vm_AwA-1850" at bounding box center [71, 136] width 37 height 20
click at [76, 103] on td "vm_AwA-1850" at bounding box center [71, 107] width 37 height 20
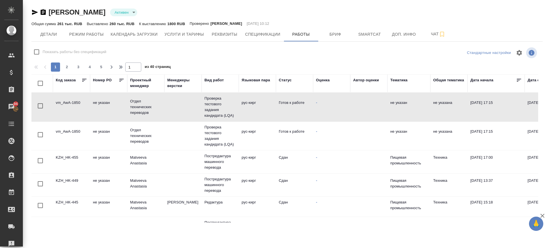
click at [76, 103] on td "vm_AwA-1850" at bounding box center [71, 107] width 37 height 20
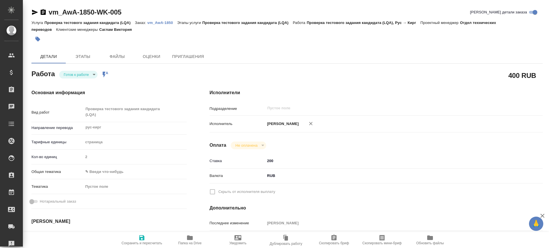
type textarea "x"
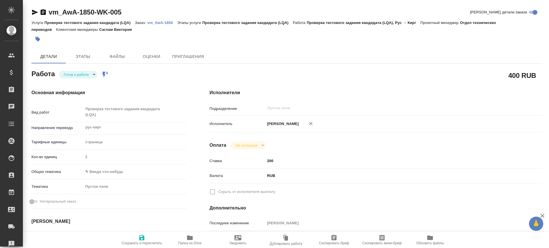
type textarea "x"
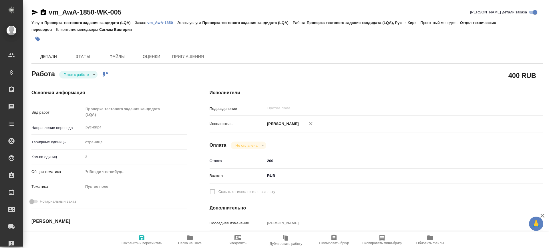
type textarea "x"
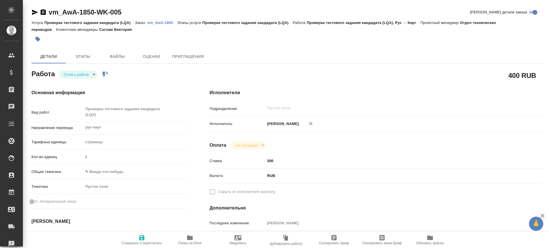
type textarea "x"
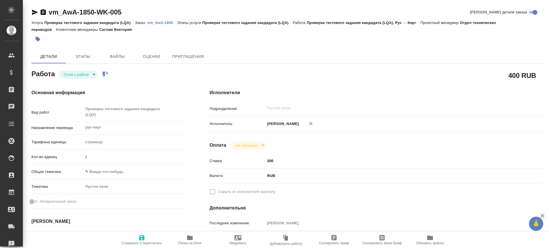
type textarea "x"
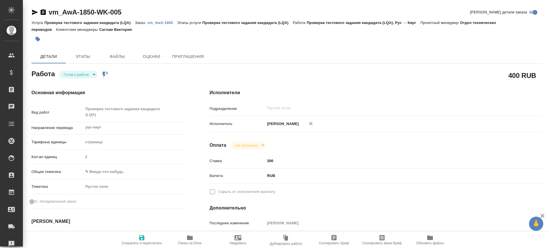
type textarea "x"
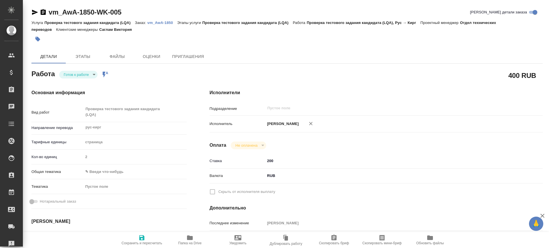
type textarea "x"
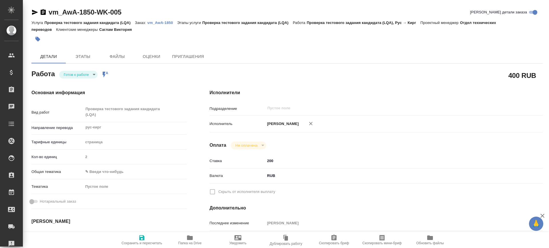
scroll to position [179, 0]
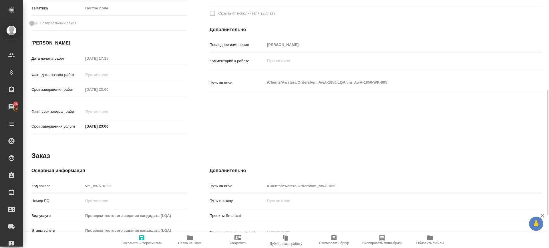
click at [80, 181] on div "Код заказа vm_AwA-1850" at bounding box center [108, 186] width 155 height 10
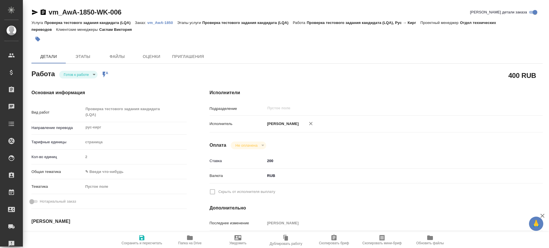
type textarea "x"
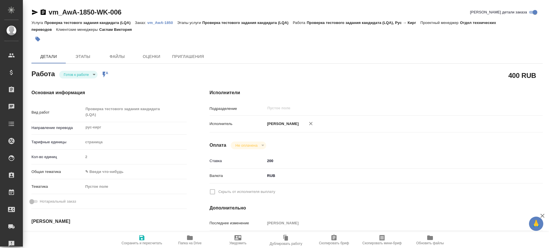
type textarea "x"
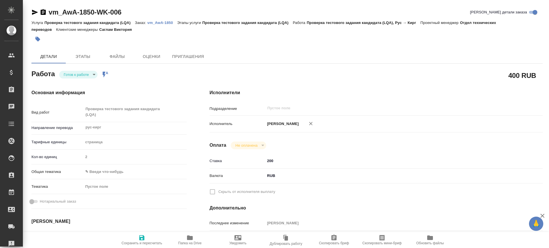
type textarea "x"
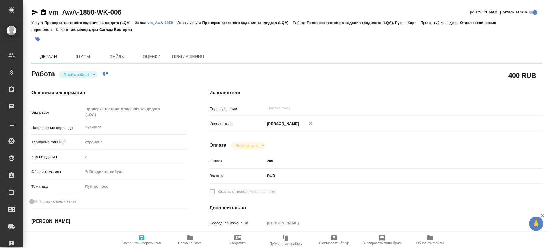
type textarea "x"
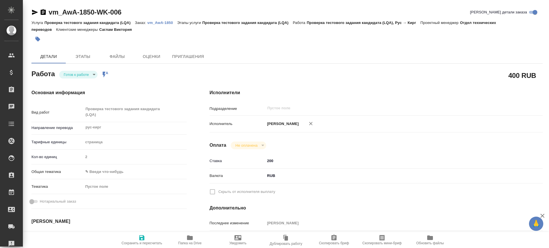
type textarea "x"
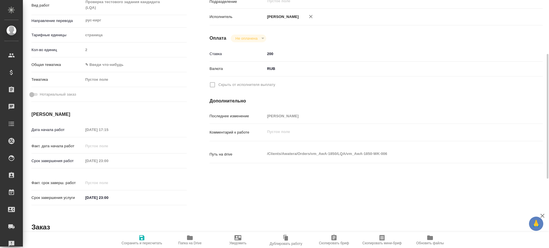
type textarea "x"
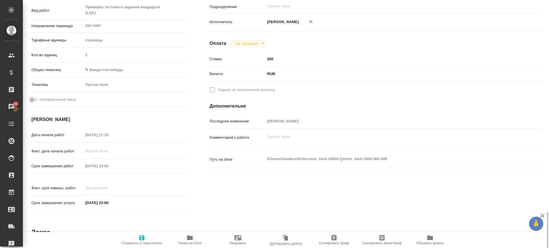
scroll to position [66, 0]
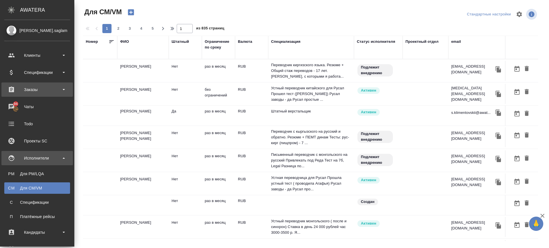
click at [34, 88] on div "Заказы" at bounding box center [37, 89] width 66 height 9
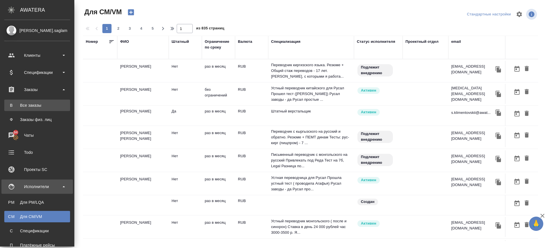
click at [37, 105] on div "Все заказы" at bounding box center [37, 106] width 60 height 6
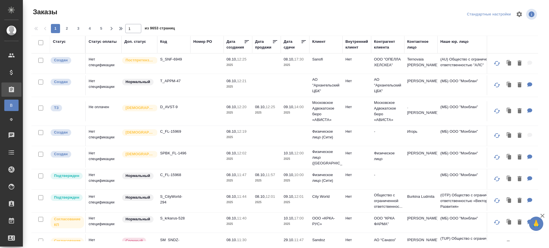
click at [166, 42] on div "Код" at bounding box center [163, 42] width 7 height 6
click at [163, 33] on span "из 9653 страниц" at bounding box center [160, 29] width 30 height 8
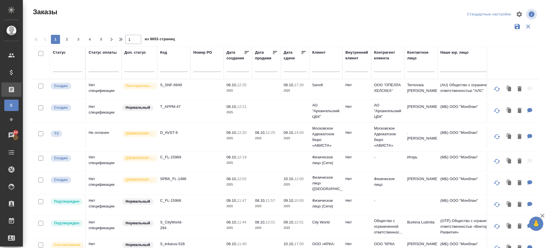
click at [170, 69] on input "text" at bounding box center [173, 68] width 27 height 7
paste input "vm_AwA-1850"
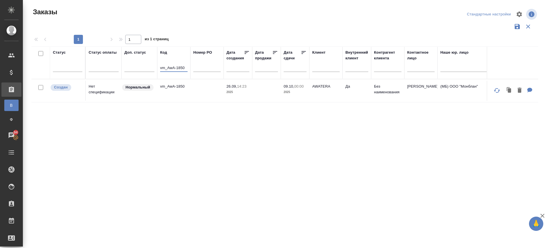
type input "vm_AwA-1850"
click at [66, 91] on div "Создан" at bounding box center [61, 87] width 21 height 7
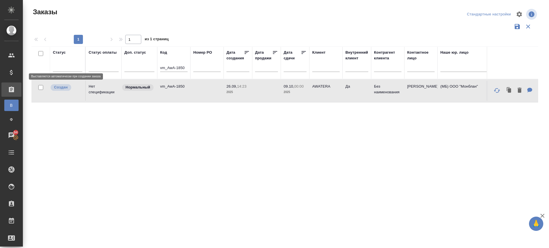
click at [66, 91] on div "Создан" at bounding box center [61, 87] width 21 height 7
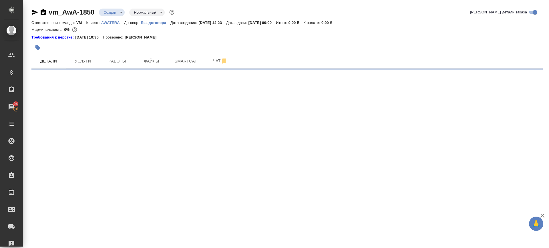
select select "RU"
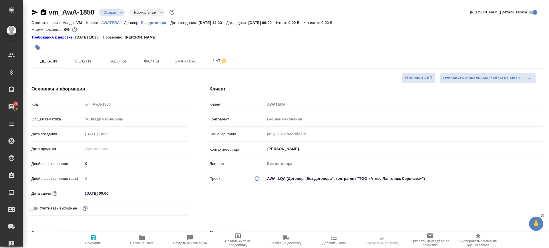
type textarea "x"
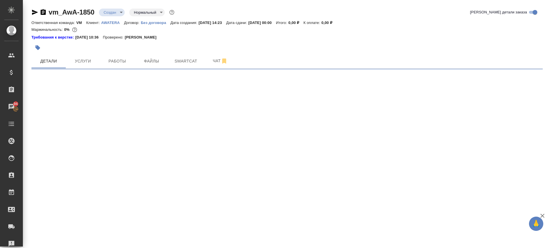
select select "RU"
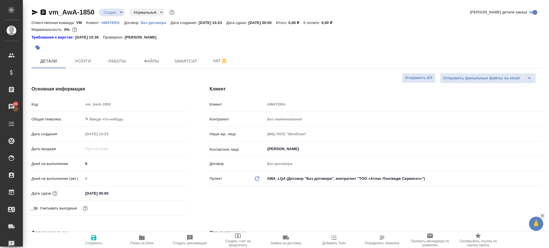
type textarea "x"
click at [117, 14] on body "🙏 .cls-1 fill:#fff; AWATERA [PERSON_NAME].saglam Клиенты Спецификации Заказы 94…" at bounding box center [274, 124] width 549 height 248
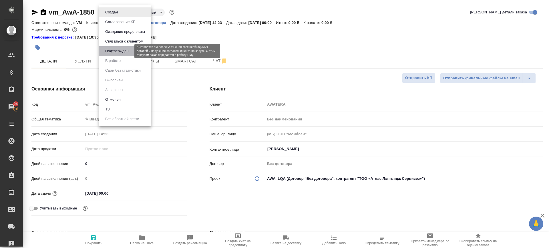
click at [111, 48] on button "Подтвержден" at bounding box center [116, 51] width 27 height 6
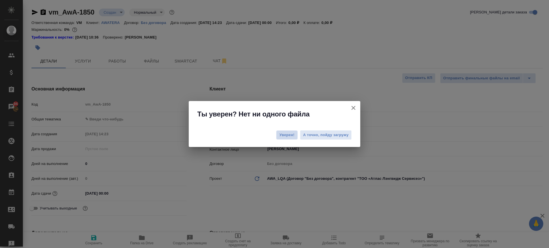
click at [283, 134] on span "Уверен!" at bounding box center [286, 135] width 15 height 6
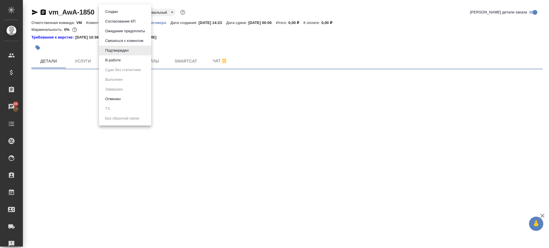
click at [111, 15] on body "🙏 .cls-1 fill:#fff; AWATERA [PERSON_NAME].saglam Клиенты Спецификации Заказы 94…" at bounding box center [274, 124] width 549 height 248
drag, startPoint x: 315, startPoint y: 47, endPoint x: 191, endPoint y: 39, distance: 123.7
click at [310, 45] on div at bounding box center [274, 124] width 549 height 248
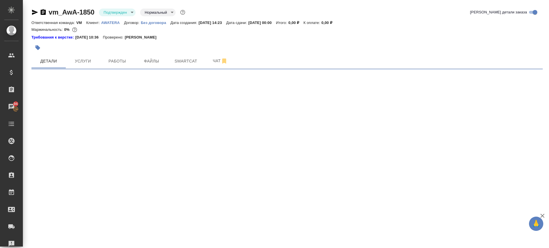
select select "RU"
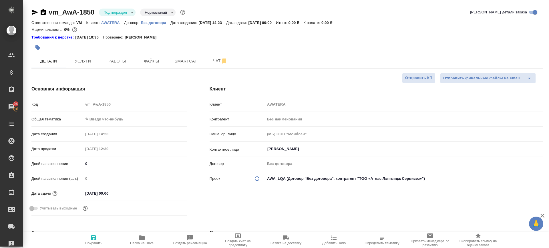
type textarea "x"
drag, startPoint x: 97, startPoint y: 17, endPoint x: 50, endPoint y: 15, distance: 47.5
click at [50, 15] on div "vm_AwA-1850 Подтвержден confirmed Нормальный normal Кратко детали заказа" at bounding box center [286, 13] width 511 height 11
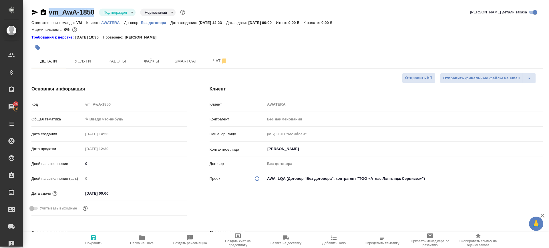
copy link "vm_AwA-1850"
type textarea "x"
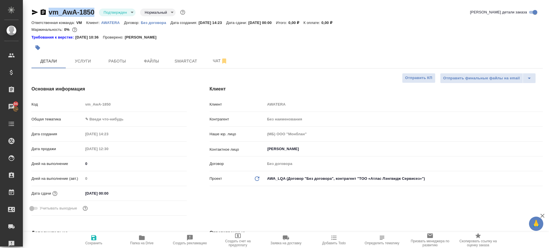
type textarea "x"
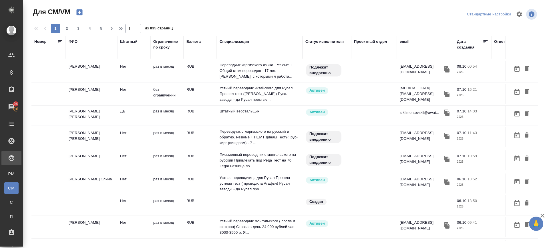
click at [409, 40] on div "email" at bounding box center [425, 42] width 51 height 6
click at [399, 43] on th "email" at bounding box center [425, 47] width 57 height 23
click at [406, 43] on div "email" at bounding box center [405, 42] width 10 height 6
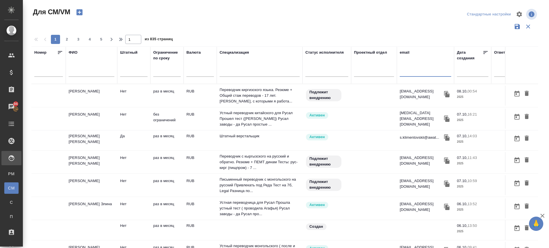
click at [416, 73] on input "text" at bounding box center [425, 73] width 51 height 7
paste input ""khanzhasmin@gmail.com" <khanzhasmin@gmail.com>"
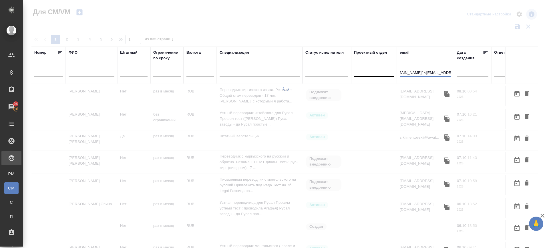
drag, startPoint x: 392, startPoint y: 75, endPoint x: 376, endPoint y: 75, distance: 16.3
click at [381, 75] on tr "Номер ФИО Штатный Ограничение по сроку Валюта Специализация Статус исполнителя …" at bounding box center [336, 65] width 610 height 37
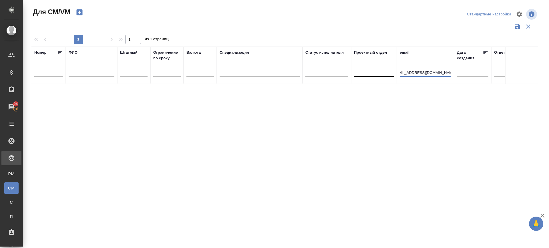
scroll to position [0, 0]
click at [445, 74] on input "khanzhasmin@gmail.com>" at bounding box center [425, 73] width 51 height 7
type input "khanzhasmin@gmail.com"
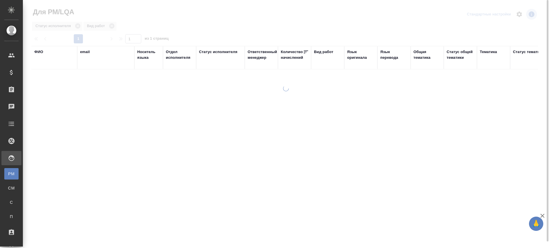
click at [353, 56] on div "Язык оригинала" at bounding box center [360, 54] width 27 height 11
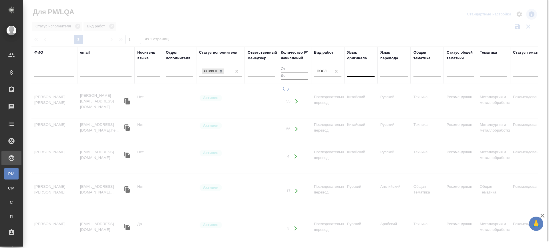
click at [356, 74] on div at bounding box center [360, 71] width 27 height 8
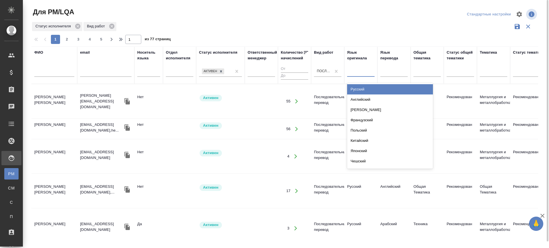
click at [359, 88] on div "Русский" at bounding box center [390, 89] width 86 height 10
click at [391, 74] on div at bounding box center [393, 71] width 27 height 8
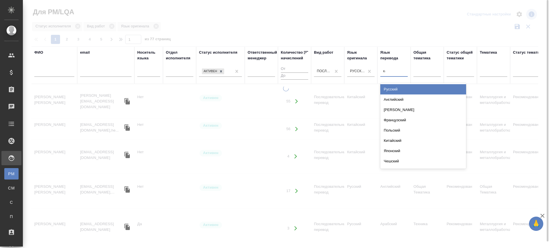
type input "каз"
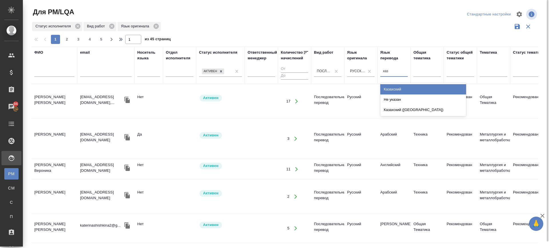
drag, startPoint x: 398, startPoint y: 90, endPoint x: 318, endPoint y: 73, distance: 81.5
click at [398, 90] on div "Казахский" at bounding box center [423, 89] width 86 height 10
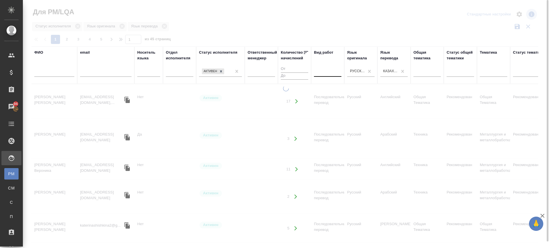
click at [318, 73] on div at bounding box center [327, 71] width 27 height 8
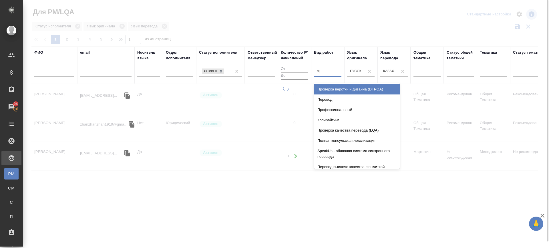
type input "провер"
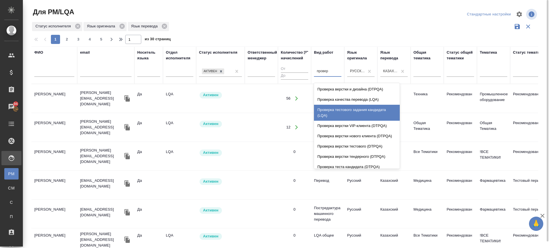
click at [359, 111] on div "Проверка тестового задания кандидата (LQA)" at bounding box center [357, 113] width 86 height 16
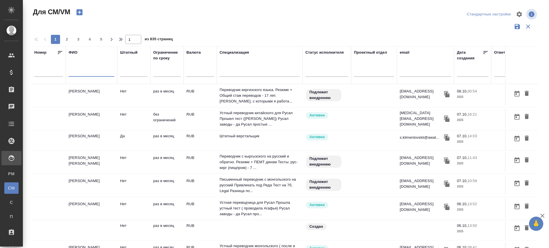
click at [80, 73] on input "text" at bounding box center [92, 73] width 46 height 7
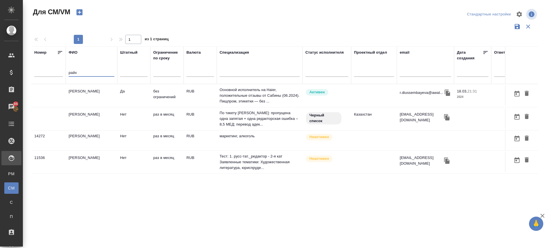
type input "райх"
